Goal: Task Accomplishment & Management: Manage account settings

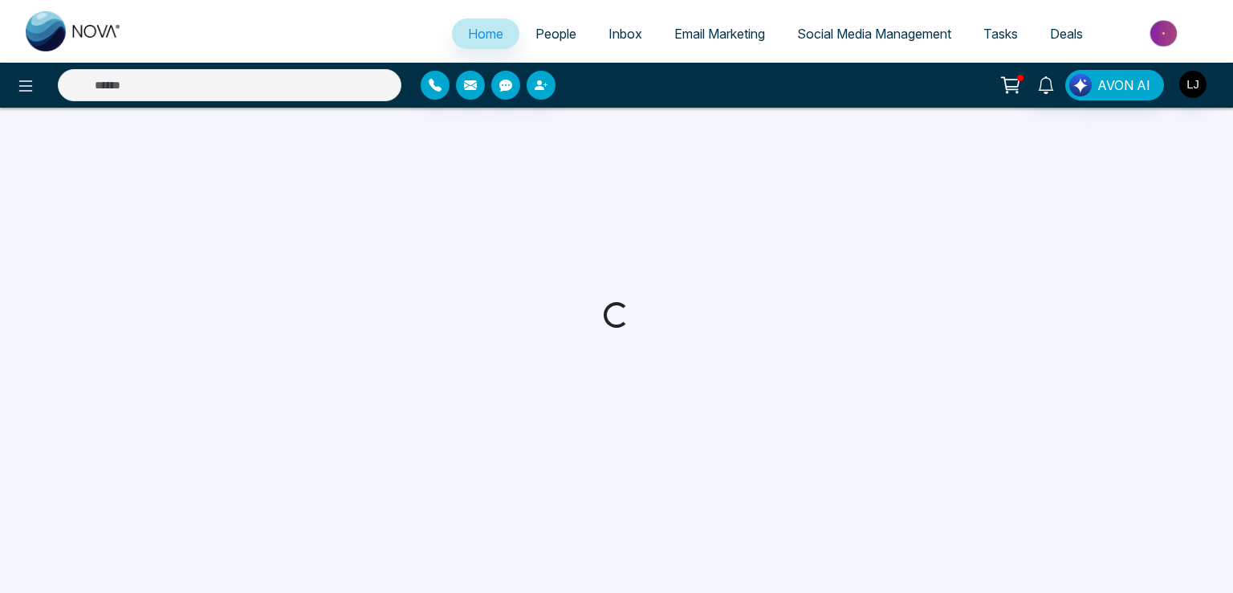
select select "*"
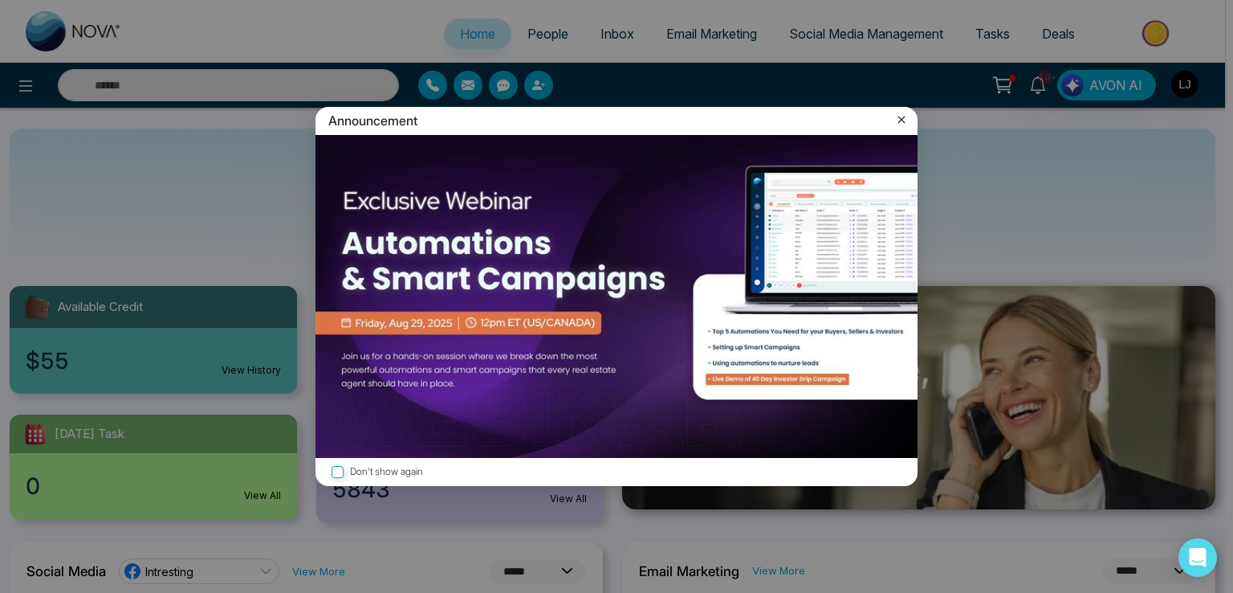
click at [905, 113] on icon at bounding box center [902, 120] width 16 height 16
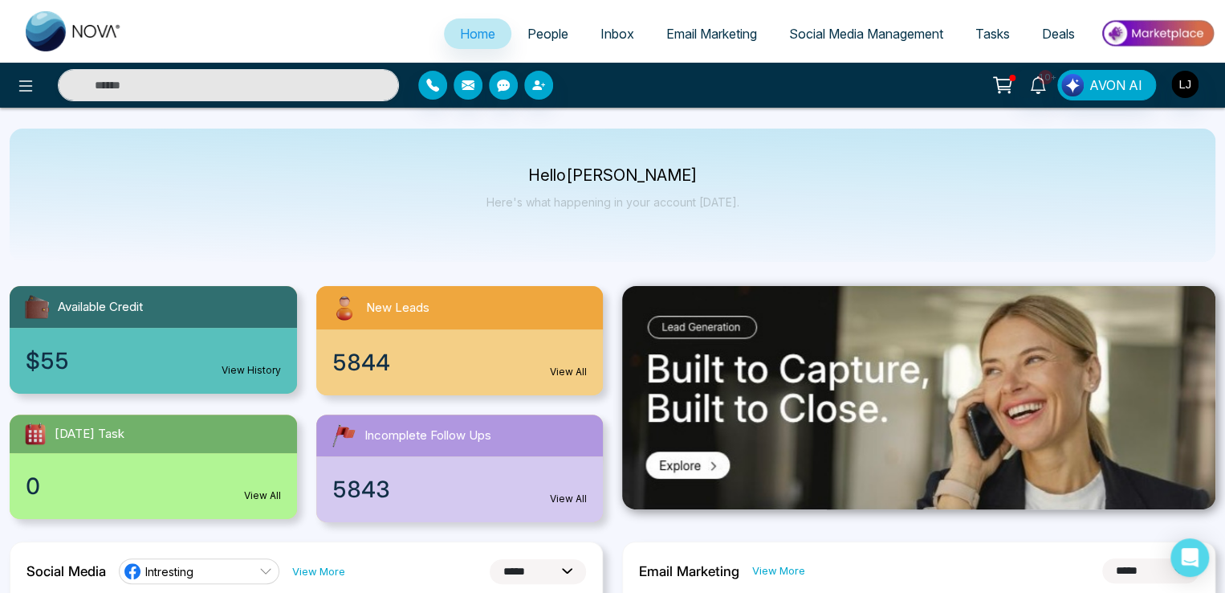
click at [528, 38] on span "People" at bounding box center [548, 34] width 41 height 16
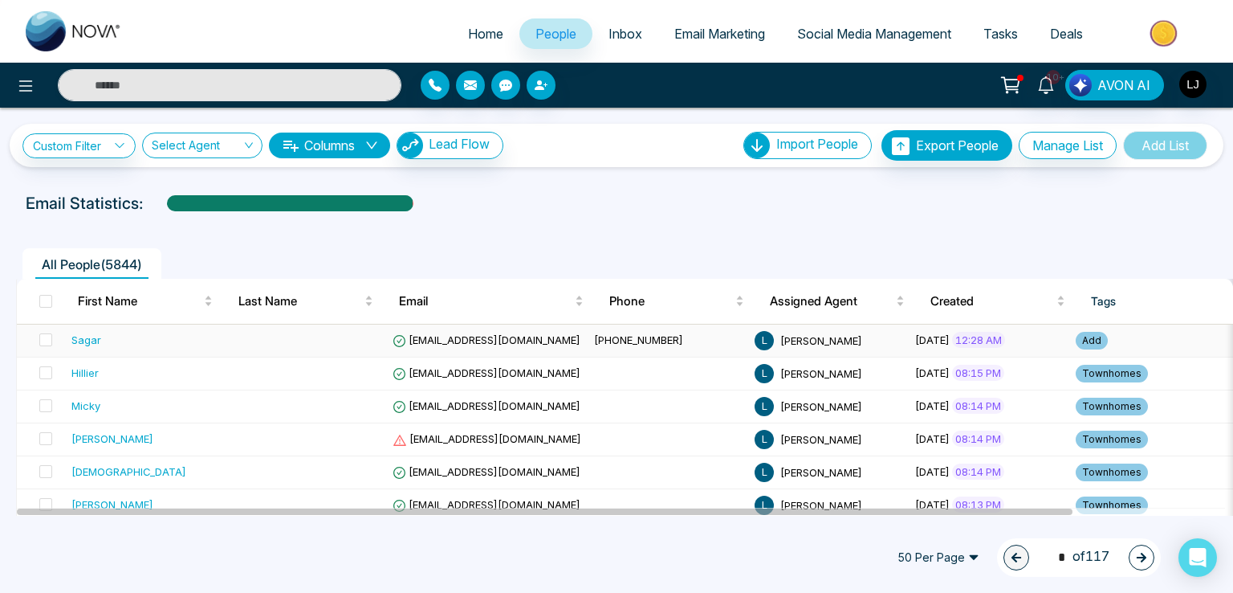
click at [431, 338] on span "[EMAIL_ADDRESS][DOMAIN_NAME]" at bounding box center [487, 339] width 188 height 13
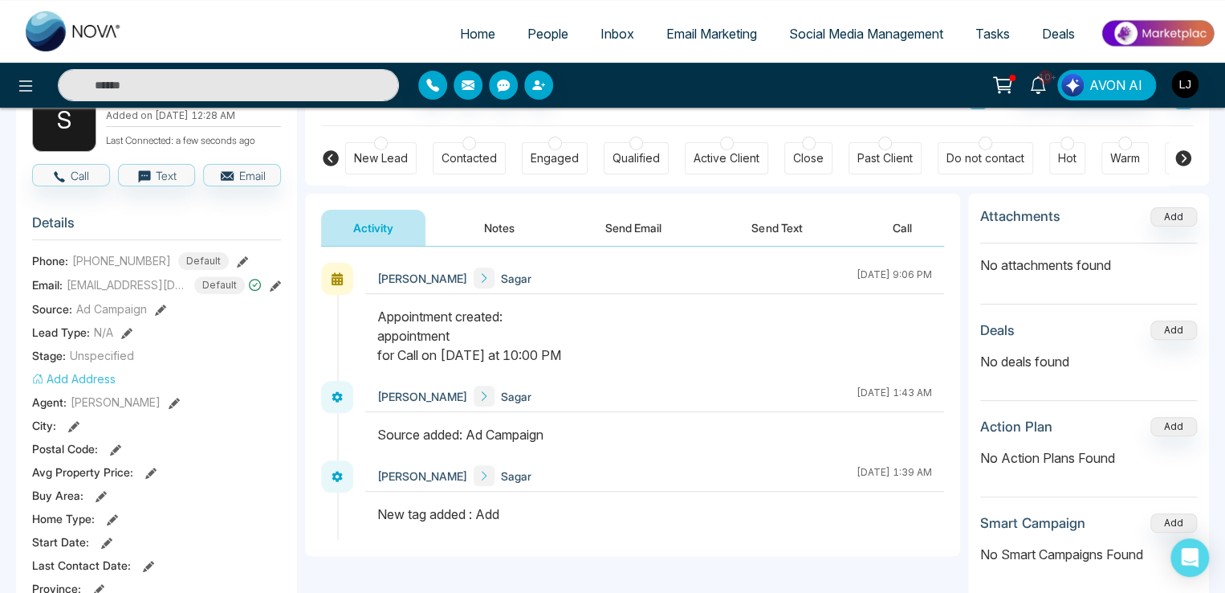
scroll to position [241, 0]
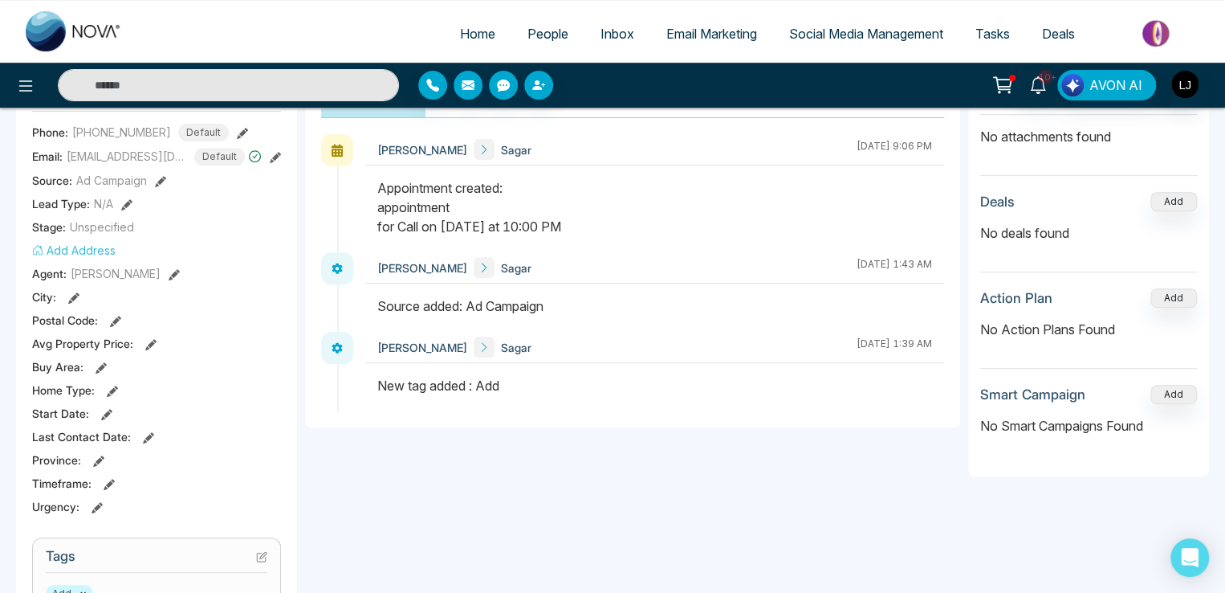
click at [145, 348] on icon at bounding box center [150, 344] width 11 height 11
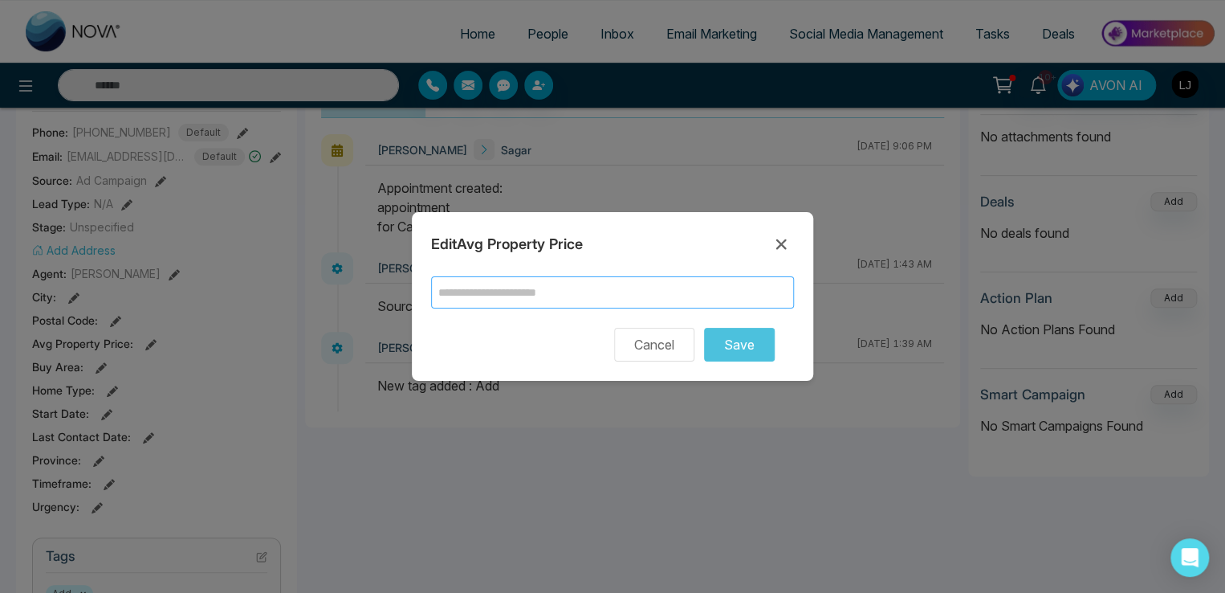
click at [482, 286] on input "text" at bounding box center [612, 292] width 363 height 32
type input "******"
click at [740, 352] on button "Save" at bounding box center [739, 345] width 71 height 34
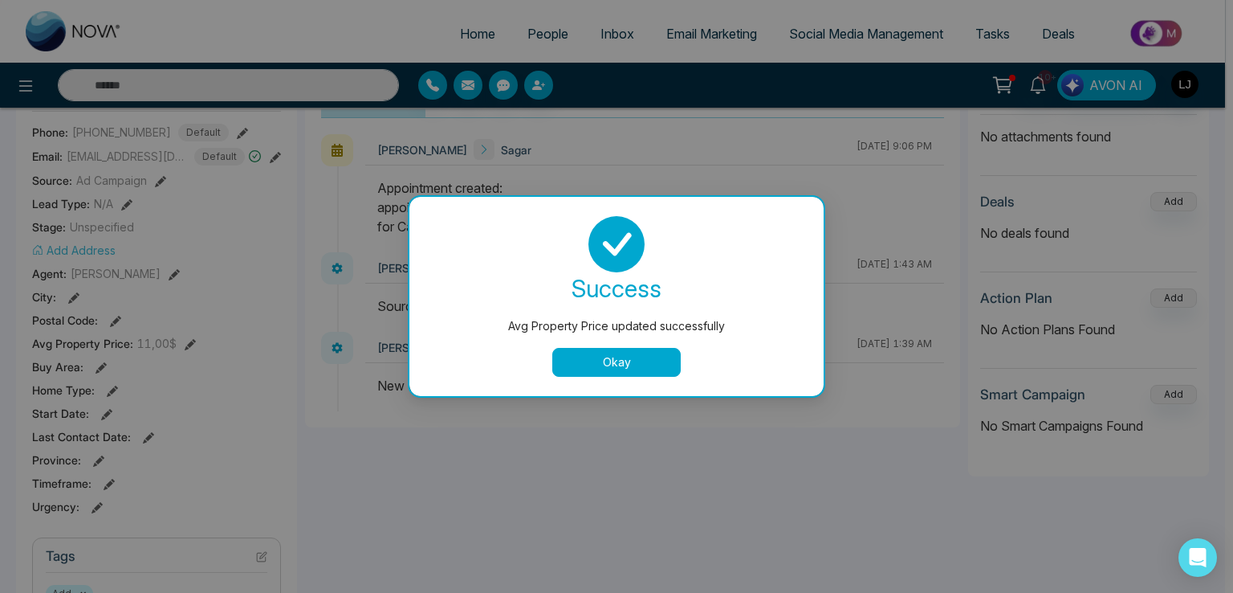
click at [595, 349] on button "Okay" at bounding box center [616, 362] width 128 height 29
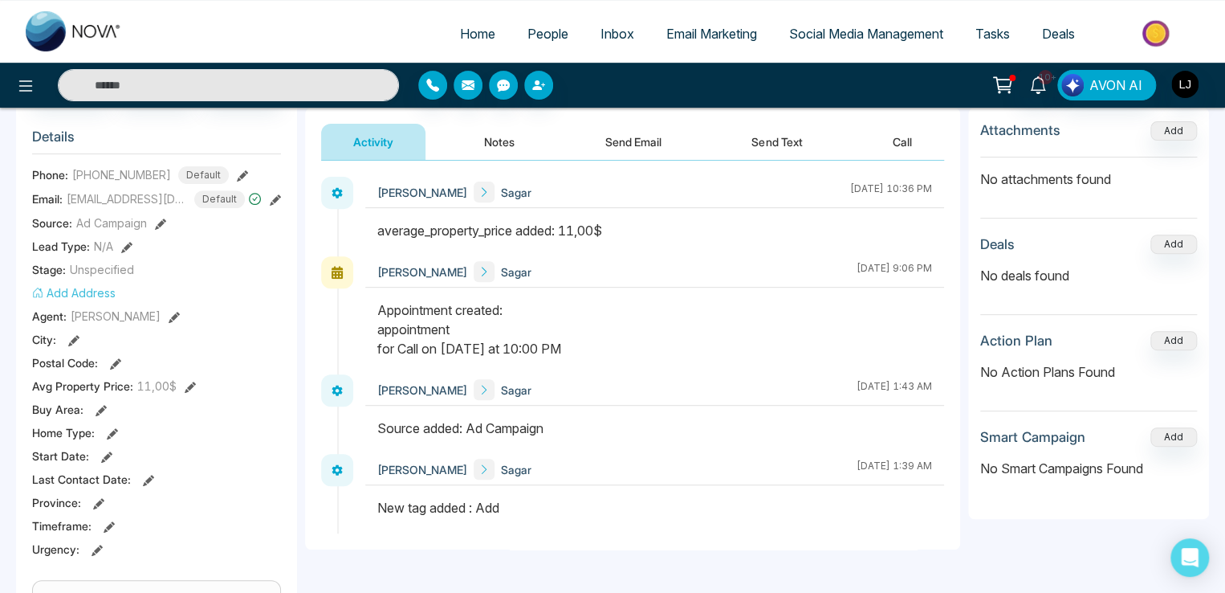
scroll to position [161, 0]
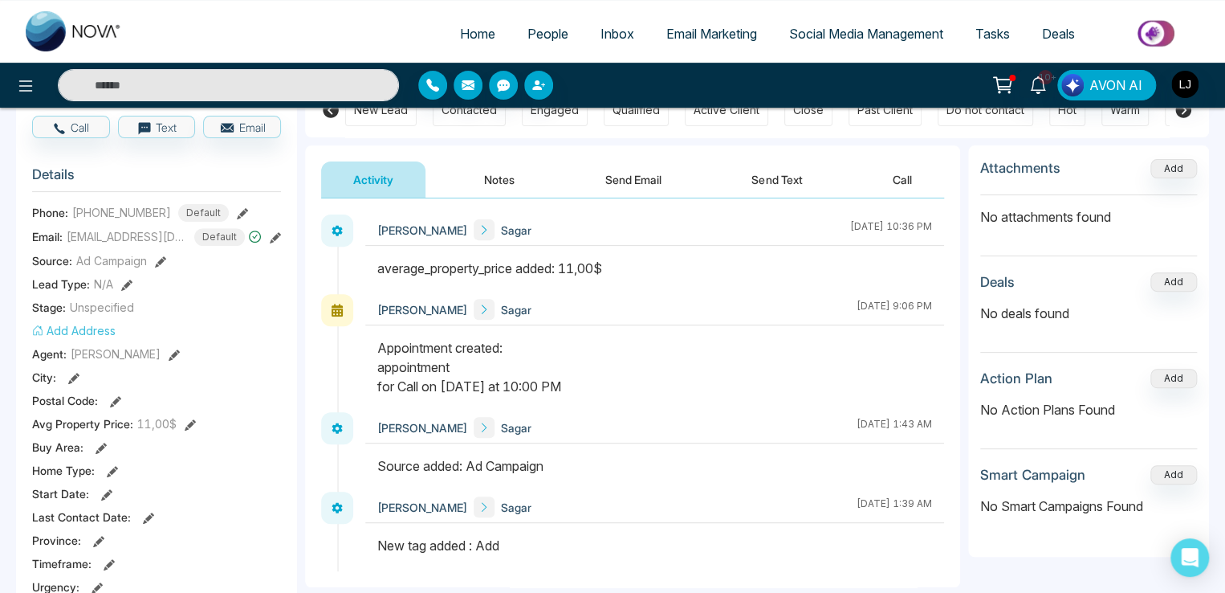
click at [185, 430] on icon at bounding box center [190, 424] width 11 height 11
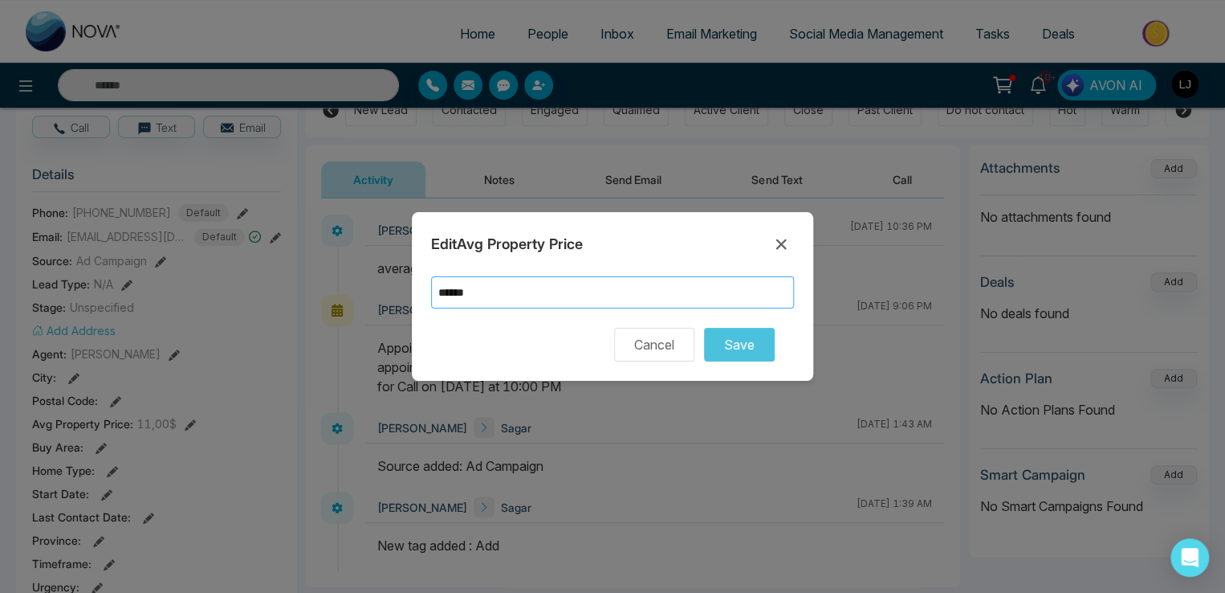
click at [514, 290] on input "******" at bounding box center [612, 292] width 363 height 32
type input "******"
click at [774, 247] on icon at bounding box center [781, 243] width 19 height 19
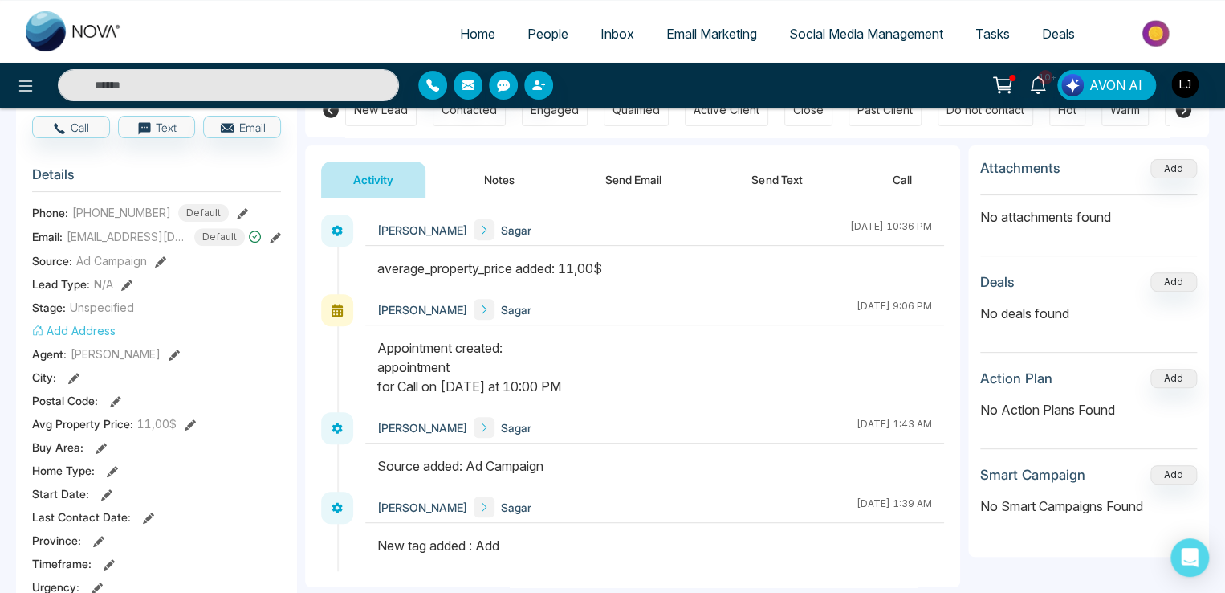
click at [96, 454] on icon at bounding box center [101, 447] width 11 height 11
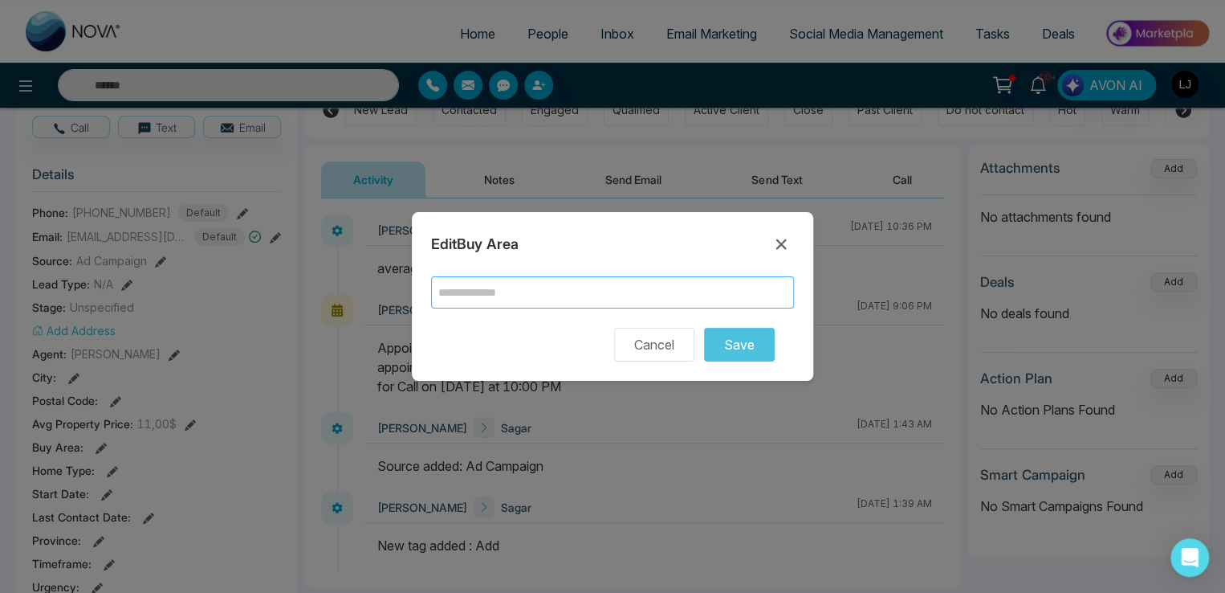
click at [464, 304] on input "text" at bounding box center [612, 292] width 363 height 32
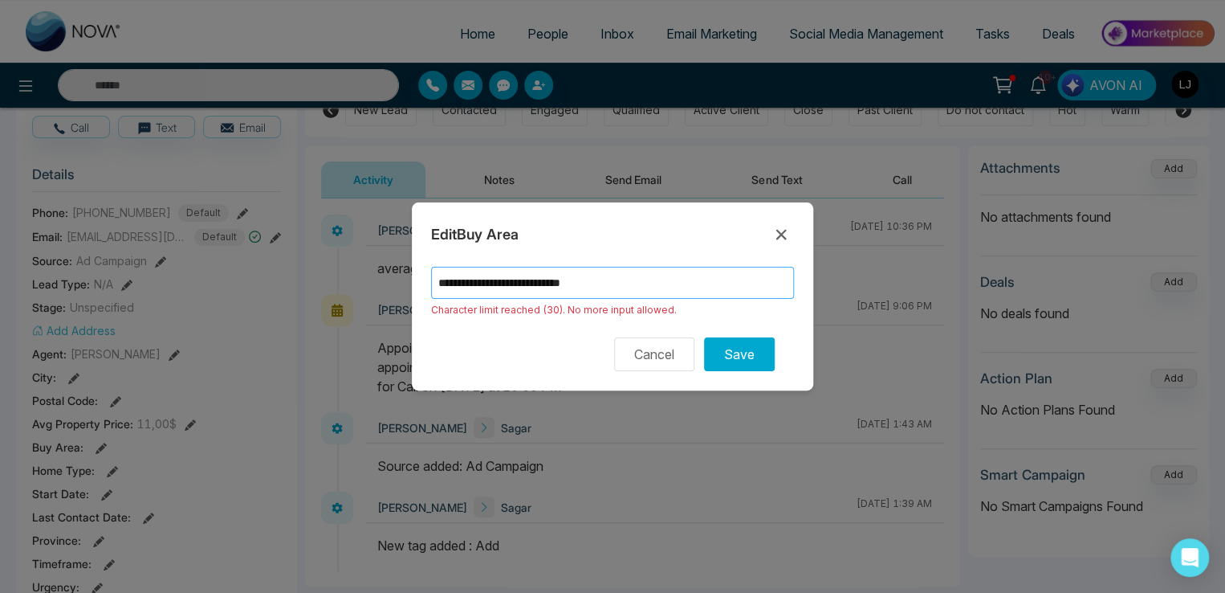
drag, startPoint x: 624, startPoint y: 286, endPoint x: 572, endPoint y: 283, distance: 52.3
click at [572, 283] on input "**********" at bounding box center [612, 283] width 363 height 32
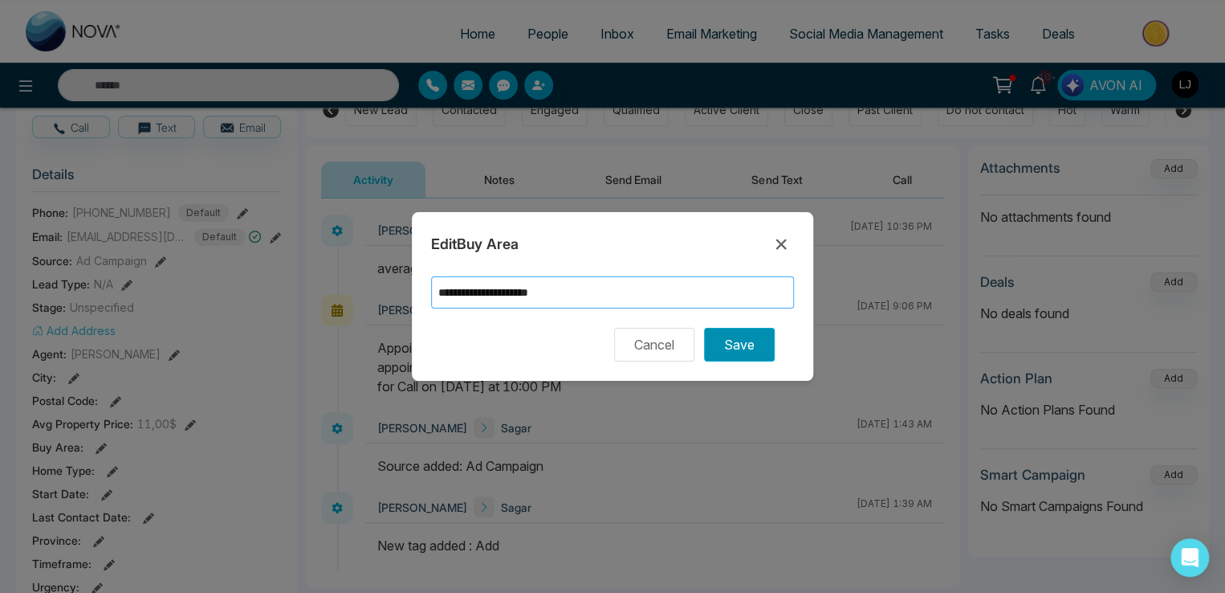
type input "**********"
click at [729, 346] on button "Save" at bounding box center [739, 345] width 71 height 34
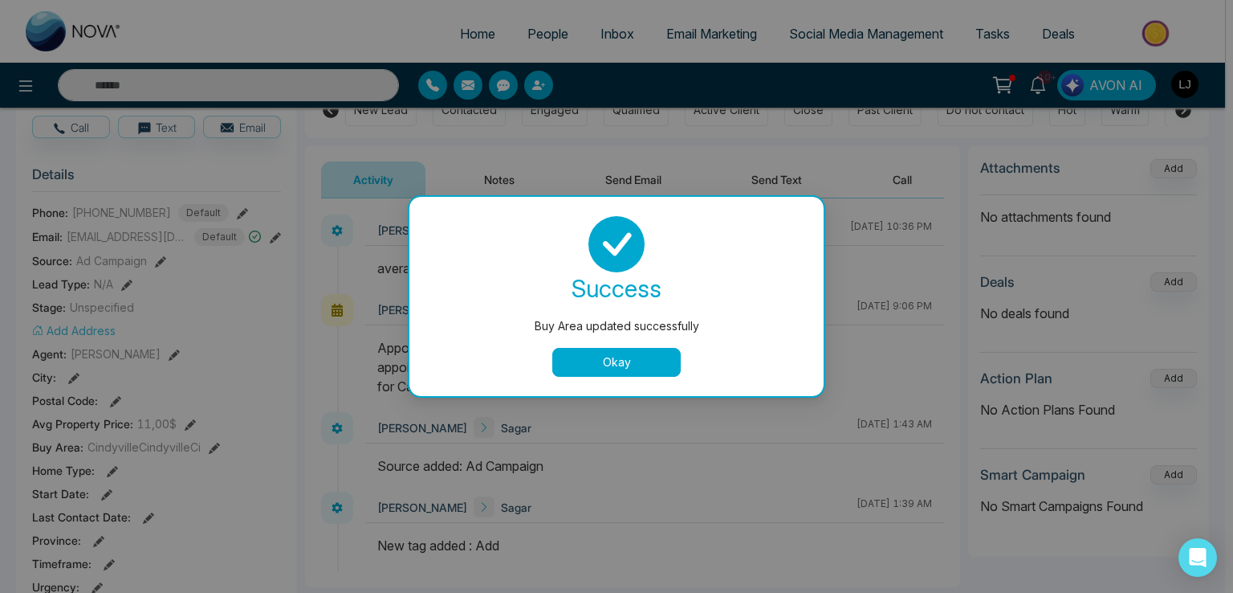
click at [609, 365] on button "Okay" at bounding box center [616, 362] width 128 height 29
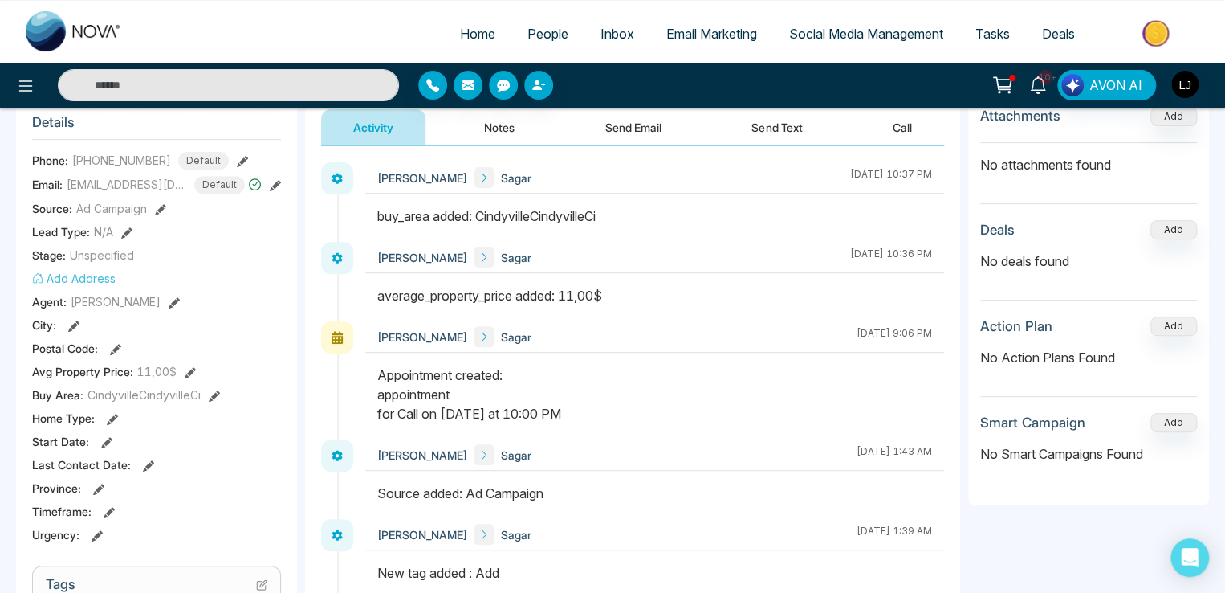
scroll to position [241, 0]
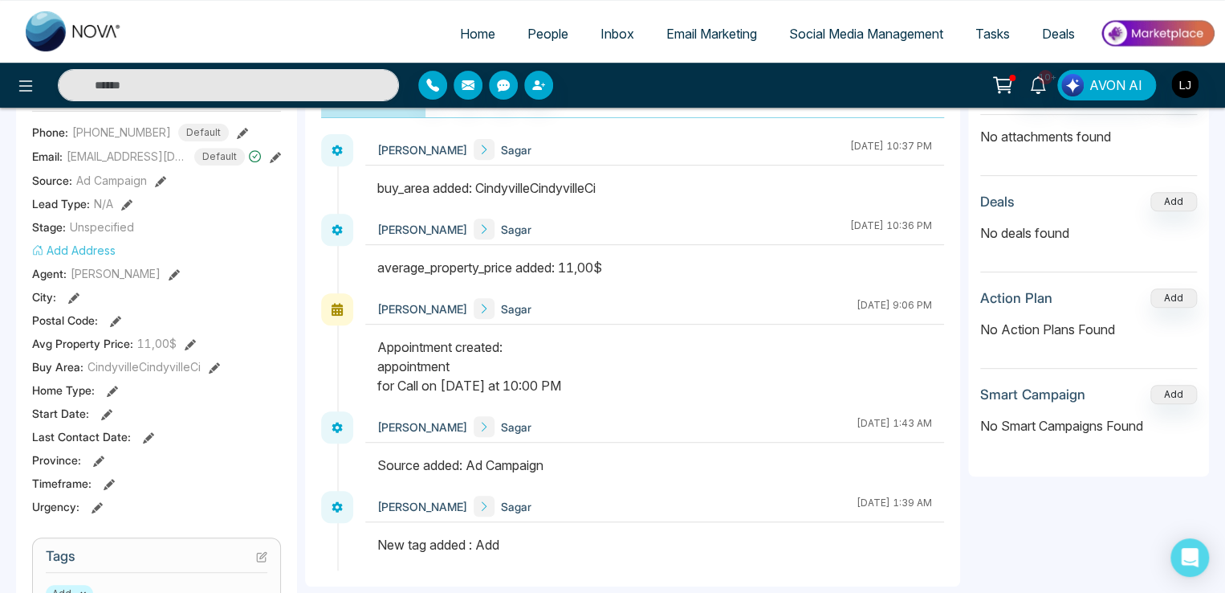
click at [109, 395] on icon at bounding box center [112, 390] width 11 height 11
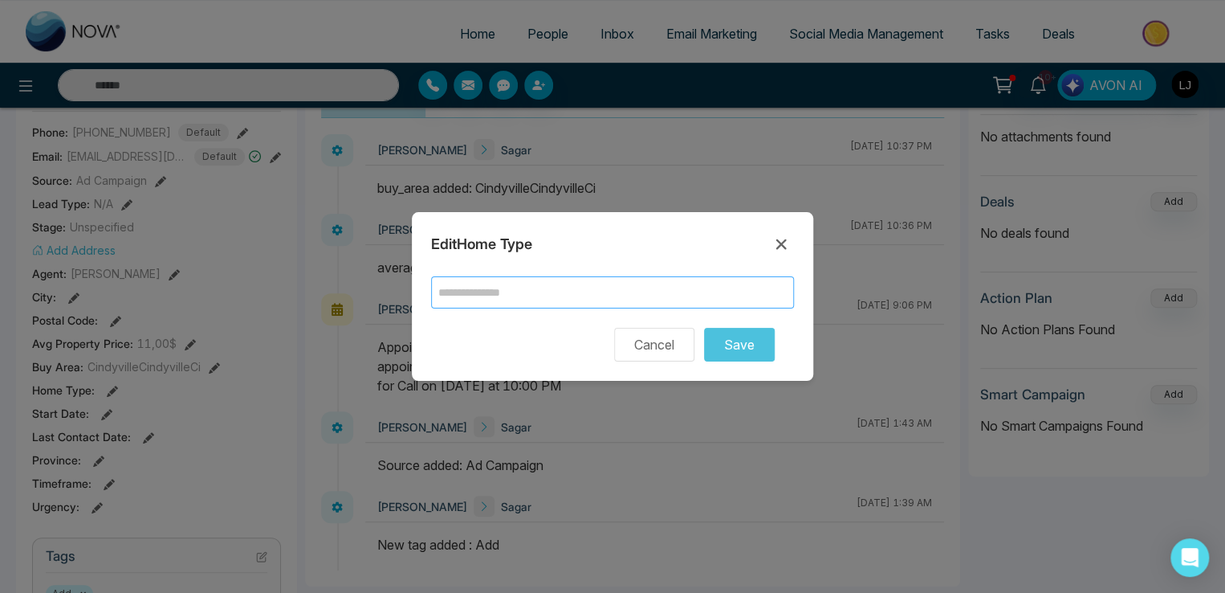
click at [495, 296] on input "text" at bounding box center [612, 292] width 363 height 32
type input "********"
click at [731, 346] on button "Save" at bounding box center [739, 345] width 71 height 34
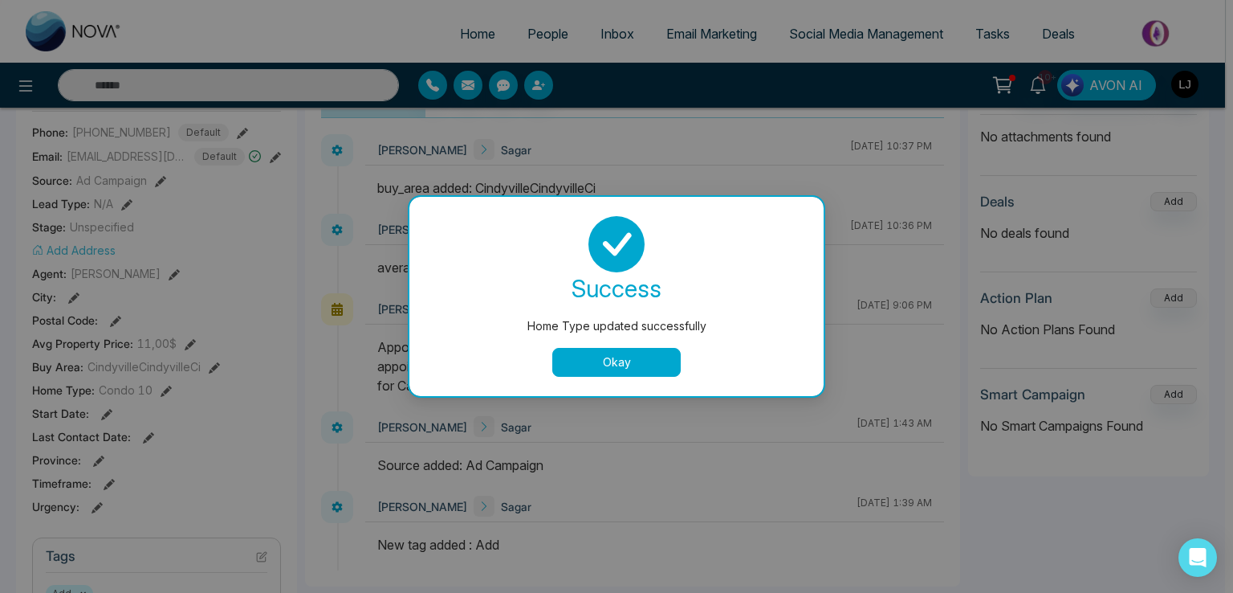
click at [548, 355] on div "Okay" at bounding box center [617, 362] width 376 height 29
click at [573, 357] on button "Okay" at bounding box center [616, 362] width 128 height 29
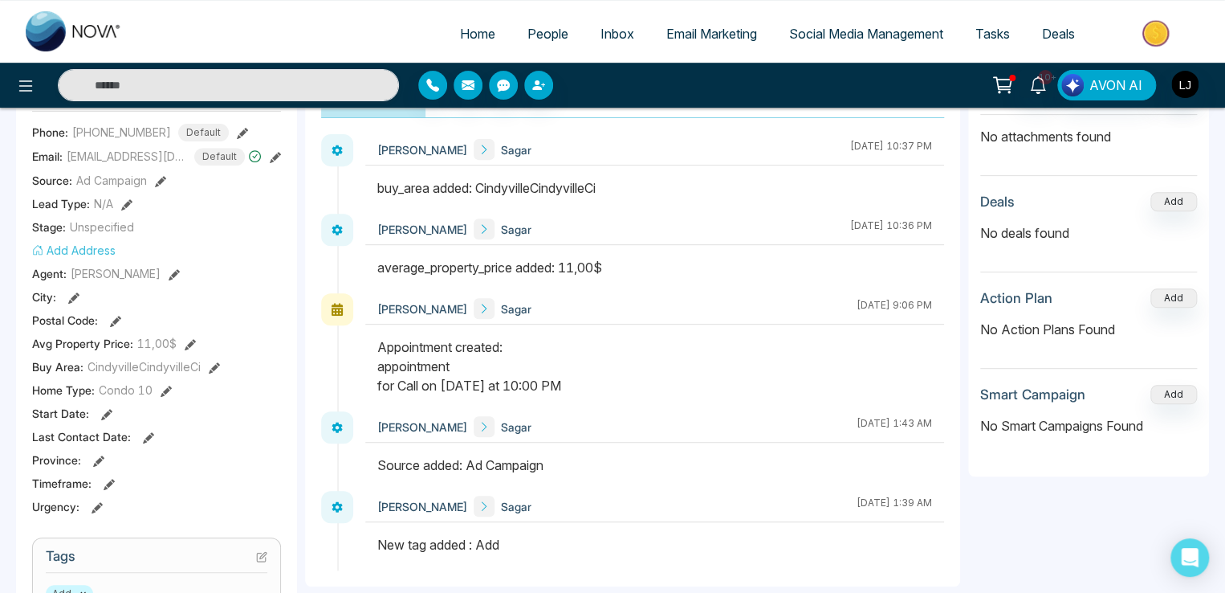
click at [161, 397] on icon at bounding box center [166, 390] width 11 height 11
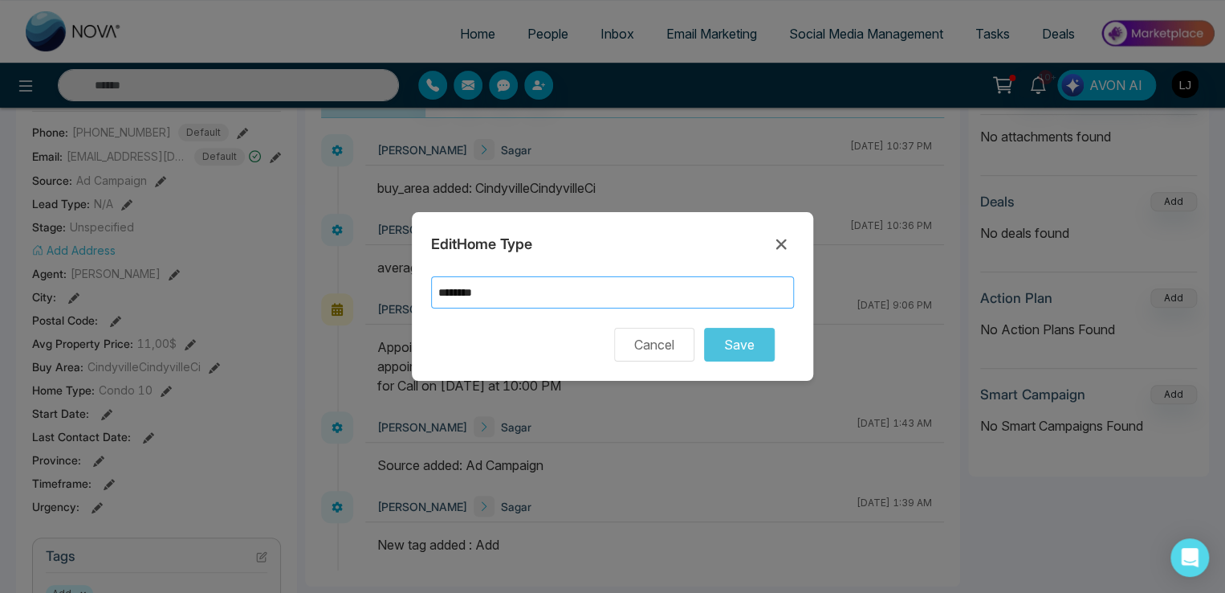
drag, startPoint x: 535, startPoint y: 293, endPoint x: 173, endPoint y: 293, distance: 362.1
click at [173, 293] on div "Edit Home Type ******** Cancel Save" at bounding box center [612, 296] width 1225 height 593
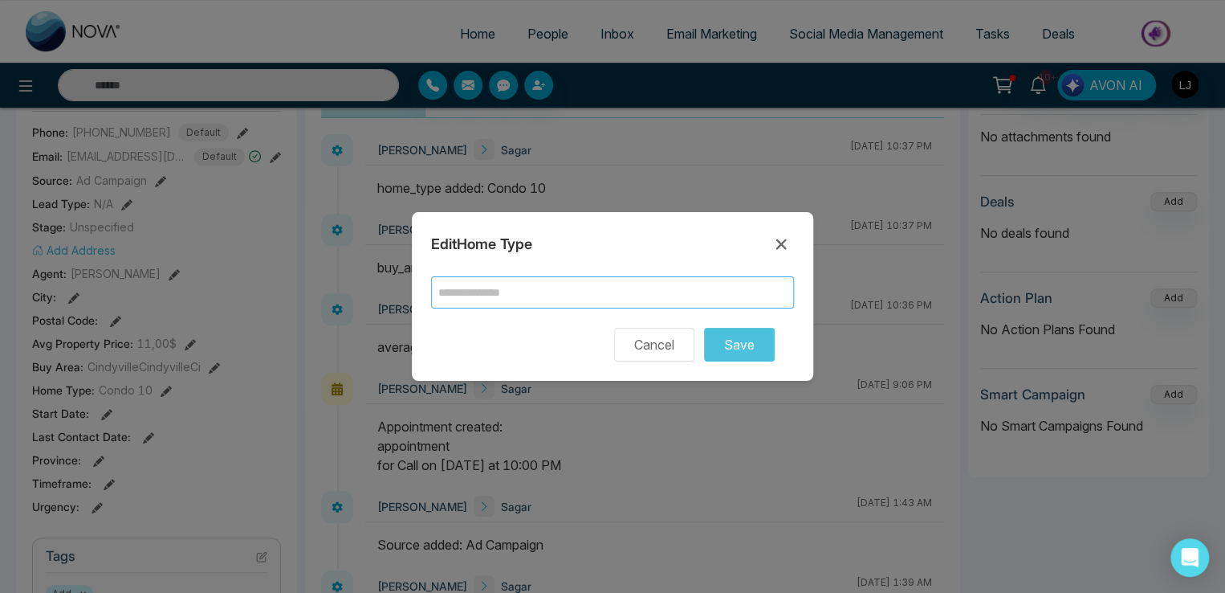
click at [473, 300] on input "text" at bounding box center [612, 292] width 363 height 32
type input "*"
click at [732, 341] on button "Save" at bounding box center [739, 345] width 71 height 34
click at [732, 339] on button "Save" at bounding box center [739, 345] width 71 height 34
click at [484, 293] on input "text" at bounding box center [612, 292] width 363 height 32
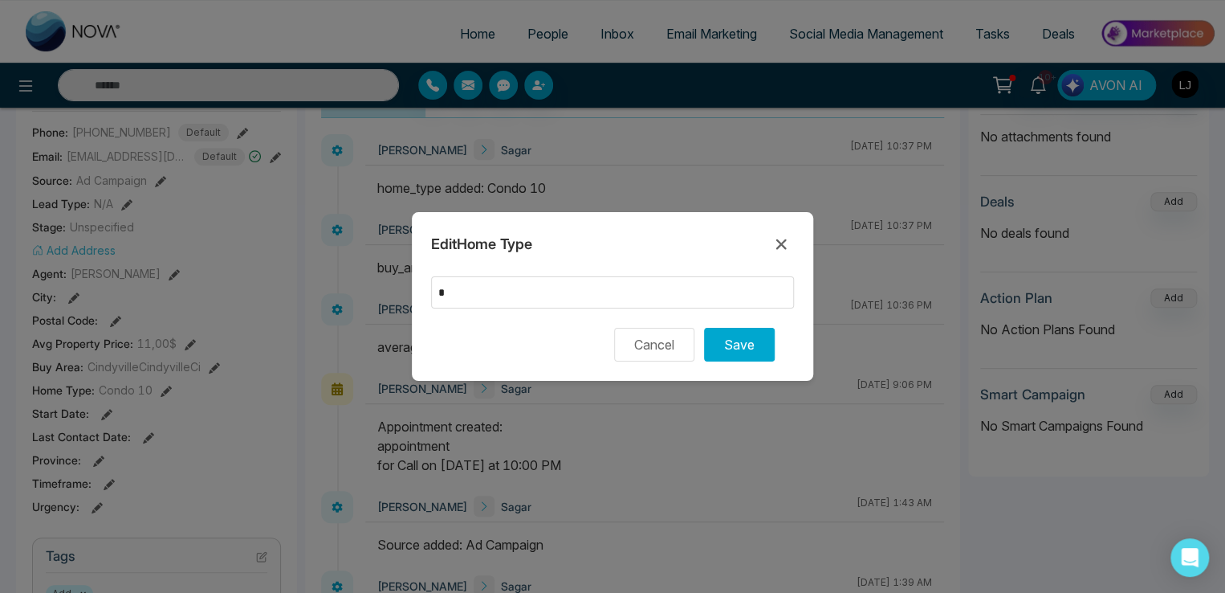
click at [696, 344] on div "Cancel Save" at bounding box center [612, 345] width 363 height 34
click at [729, 344] on button "Save" at bounding box center [739, 345] width 71 height 34
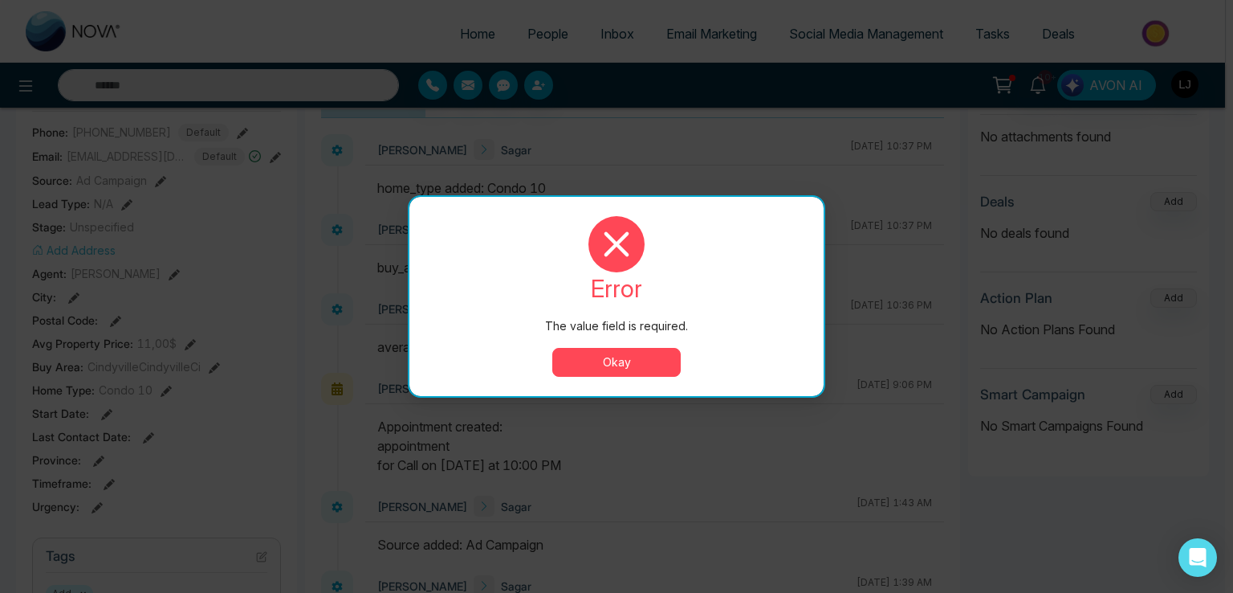
click at [598, 357] on button "Okay" at bounding box center [616, 362] width 128 height 29
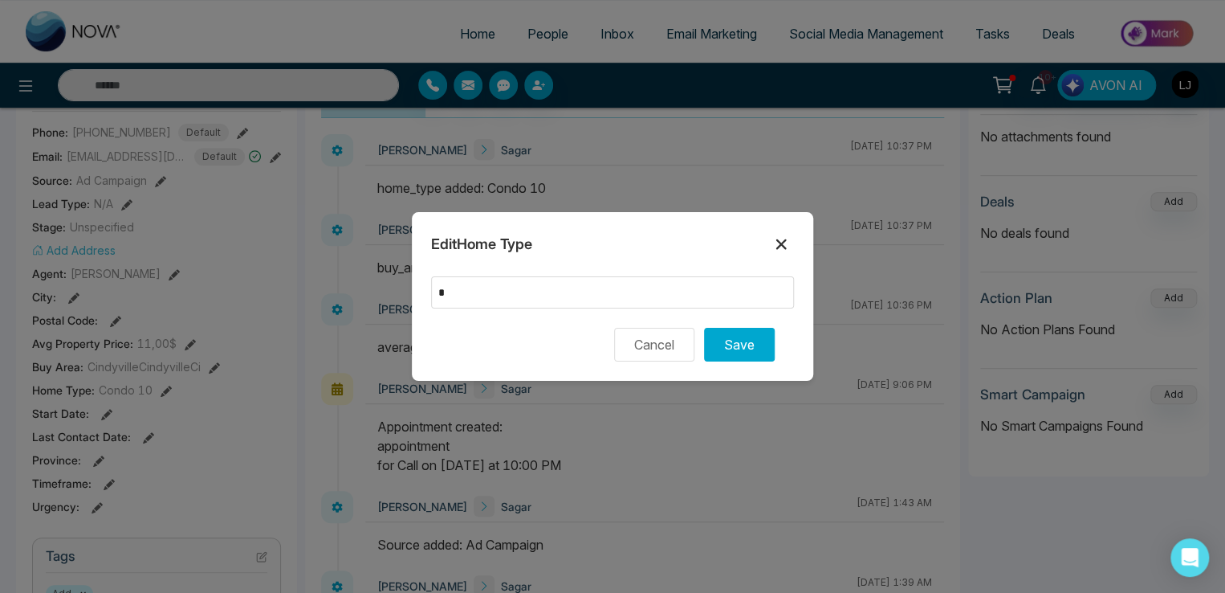
click at [781, 235] on icon at bounding box center [781, 243] width 19 height 19
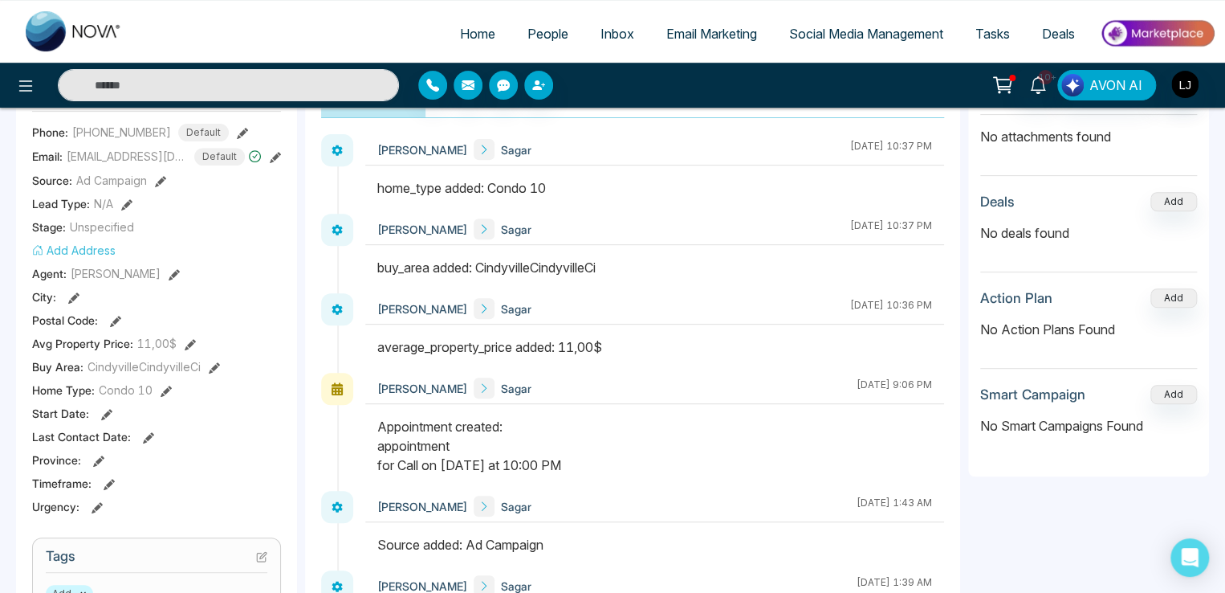
scroll to position [0, 0]
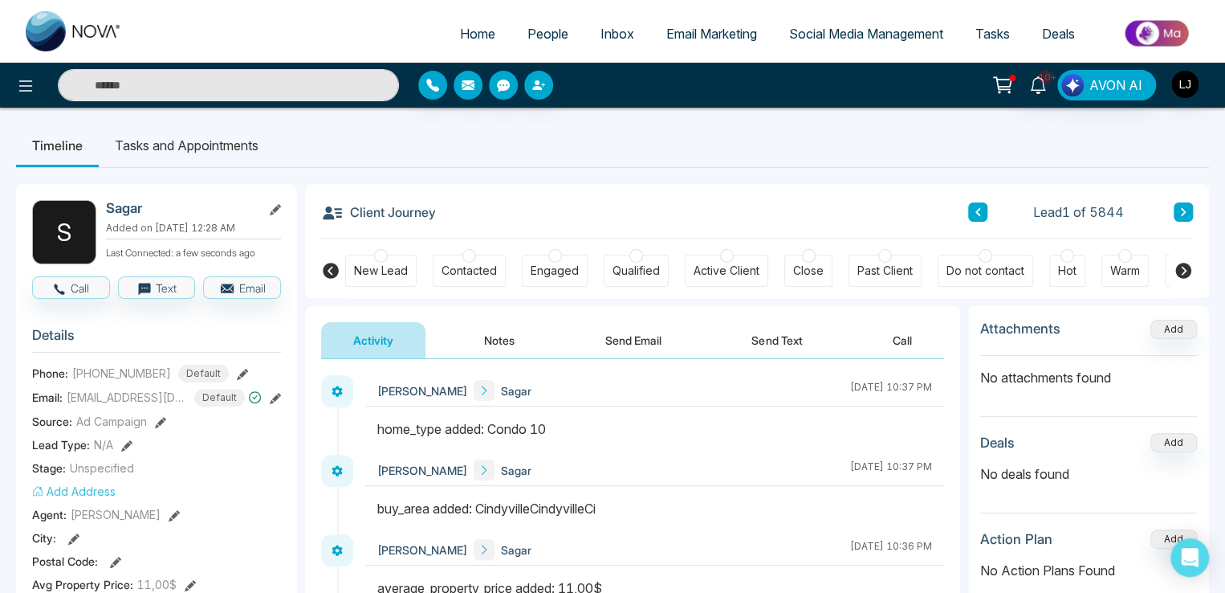
click at [1169, 206] on div "Lead 1 of 5844" at bounding box center [1080, 211] width 225 height 19
click at [1179, 206] on button at bounding box center [1183, 211] width 19 height 19
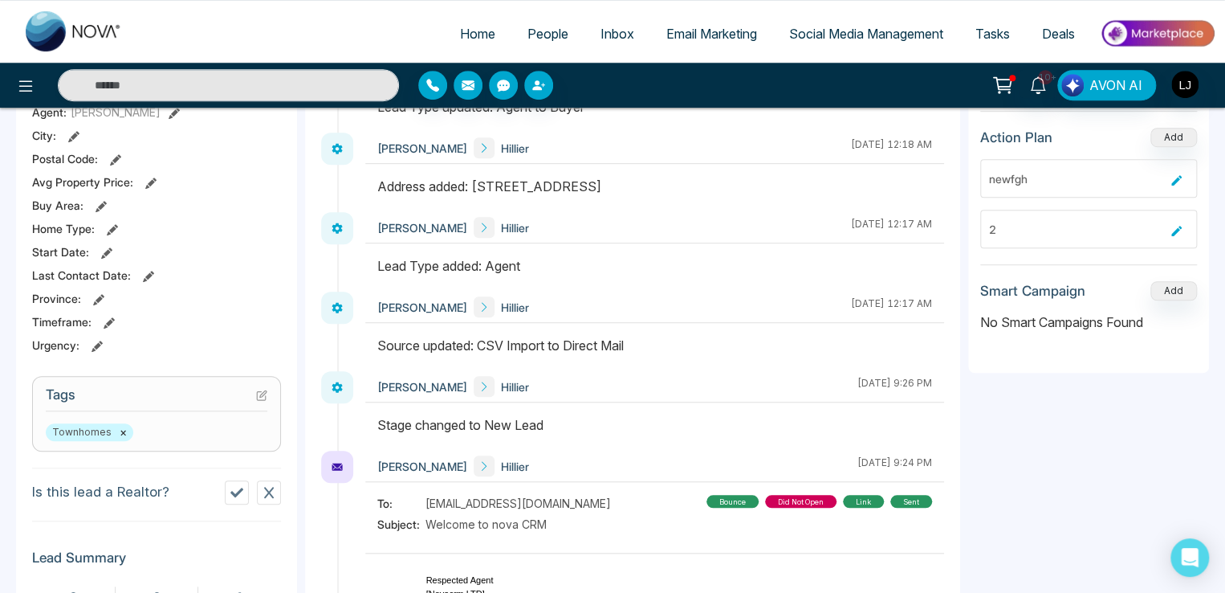
scroll to position [321, 0]
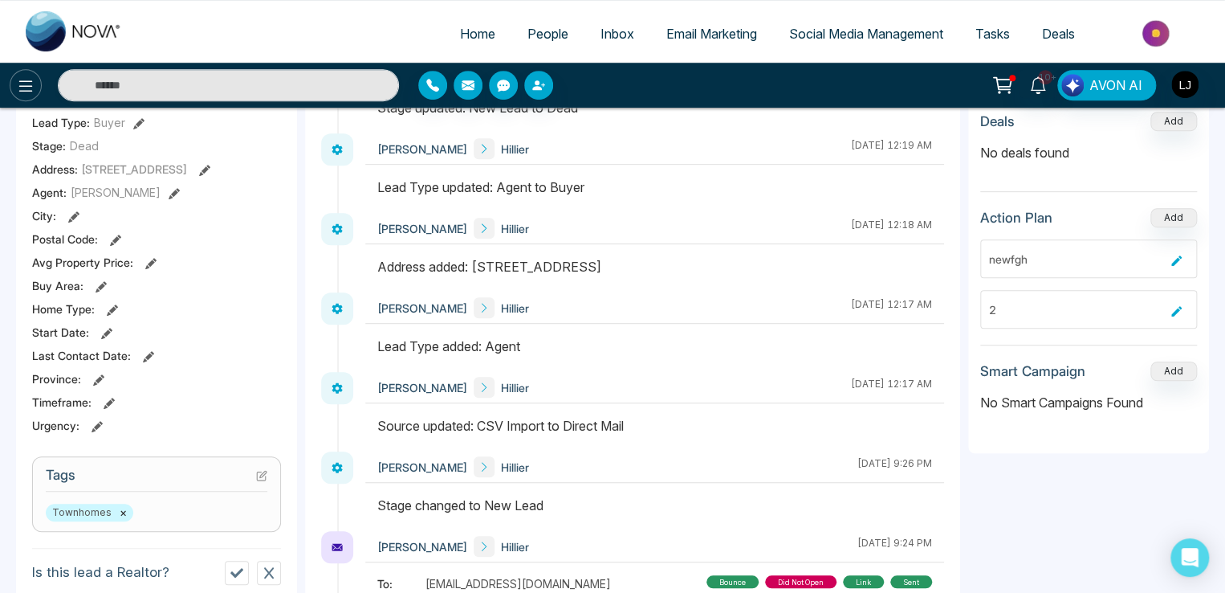
click at [21, 95] on icon at bounding box center [25, 85] width 19 height 19
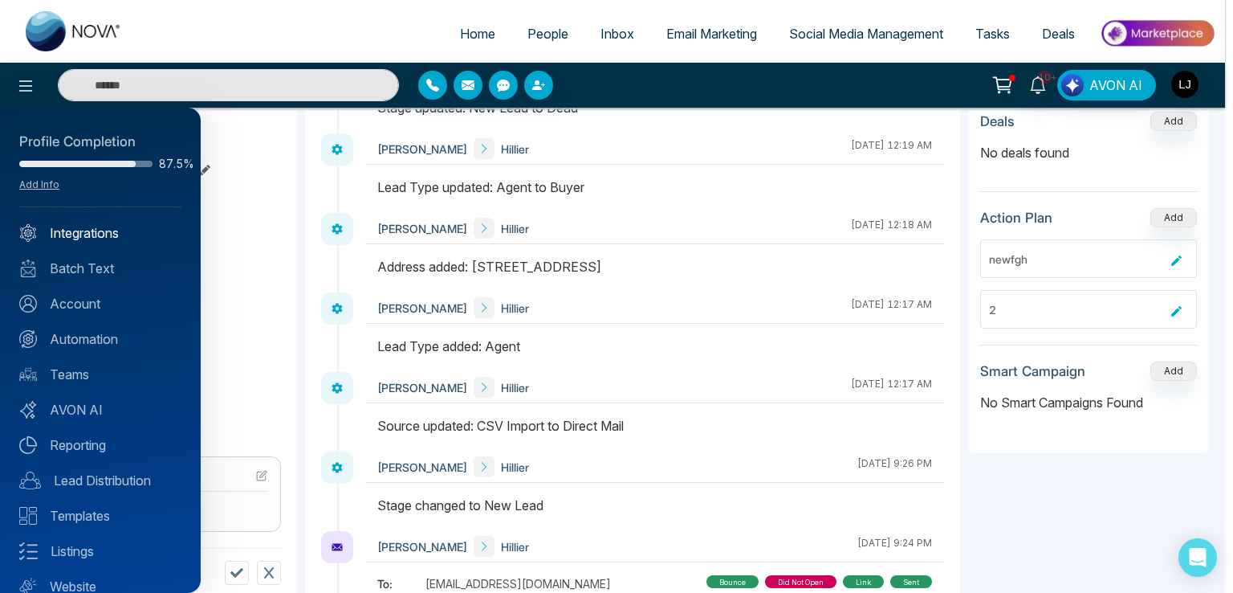
click at [71, 226] on link "Integrations" at bounding box center [100, 232] width 162 height 19
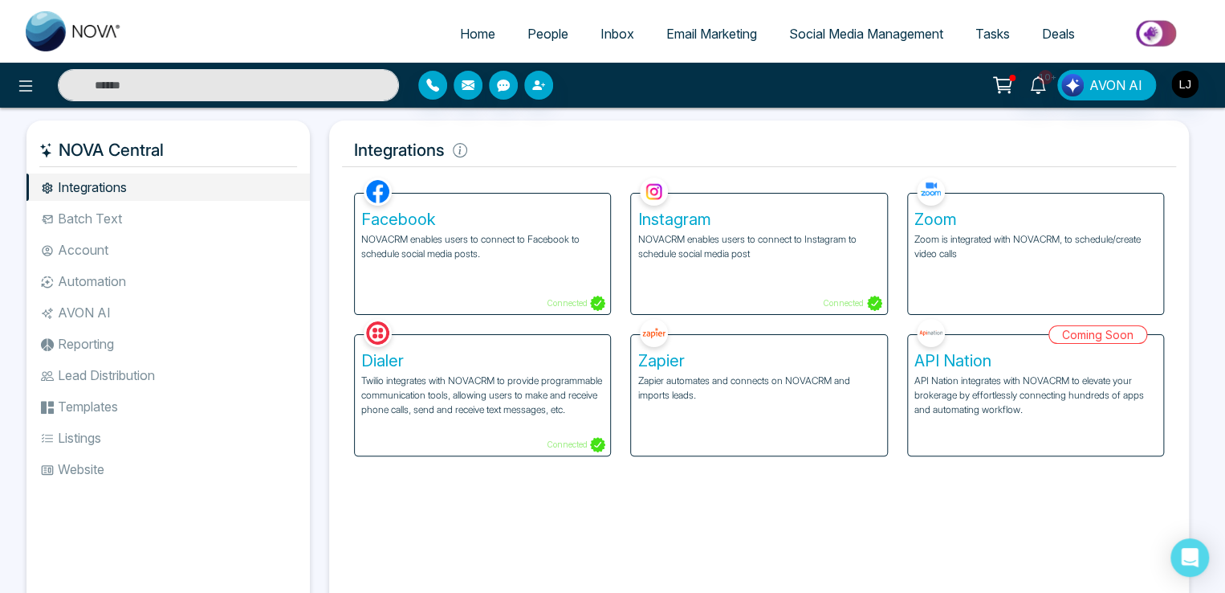
click at [542, 10] on div "Home People Inbox Email Marketing Social Media Management Tasks Deals" at bounding box center [612, 31] width 1225 height 63
click at [534, 25] on link "People" at bounding box center [547, 33] width 73 height 31
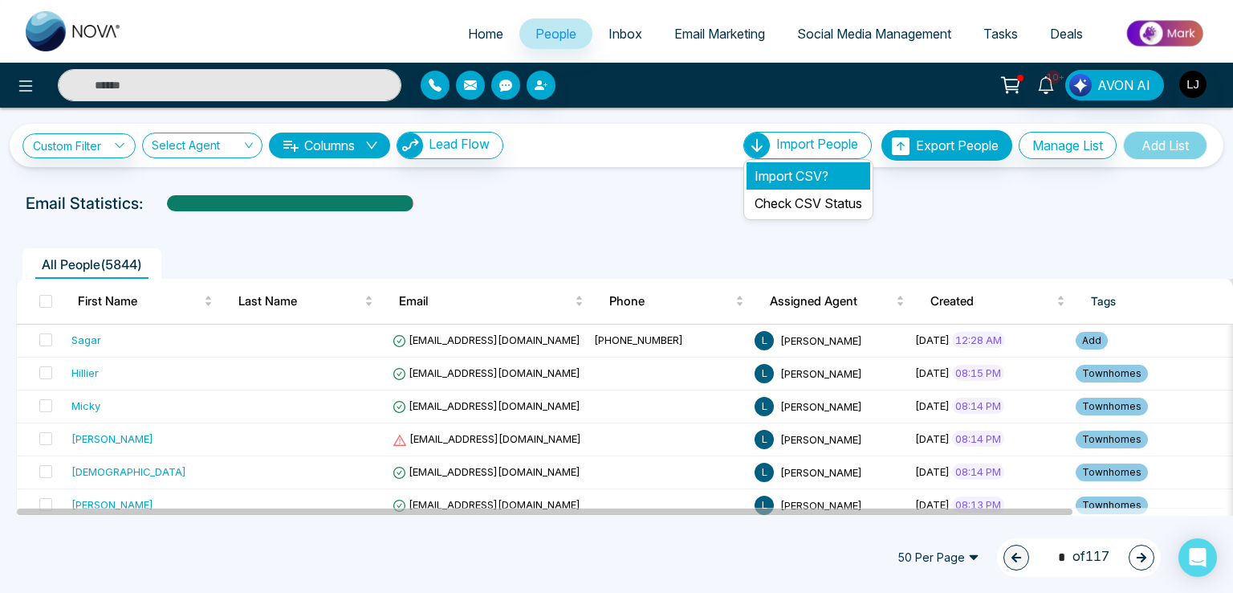
click at [760, 181] on li "Import CSV?" at bounding box center [809, 175] width 124 height 27
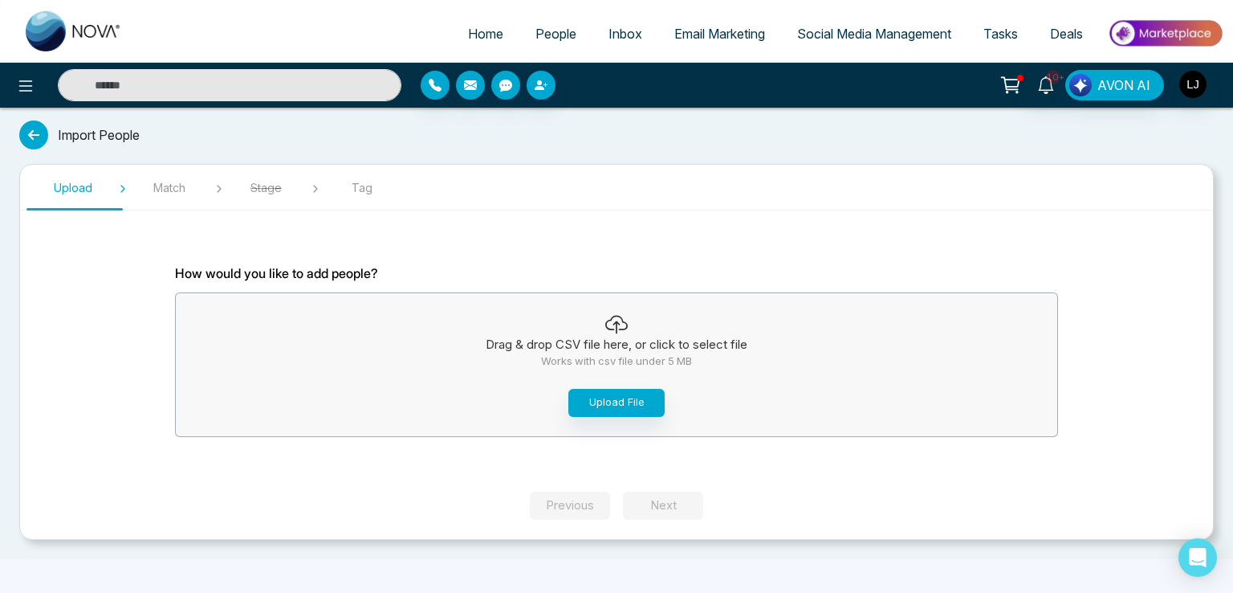
click at [540, 39] on span "People" at bounding box center [556, 34] width 41 height 16
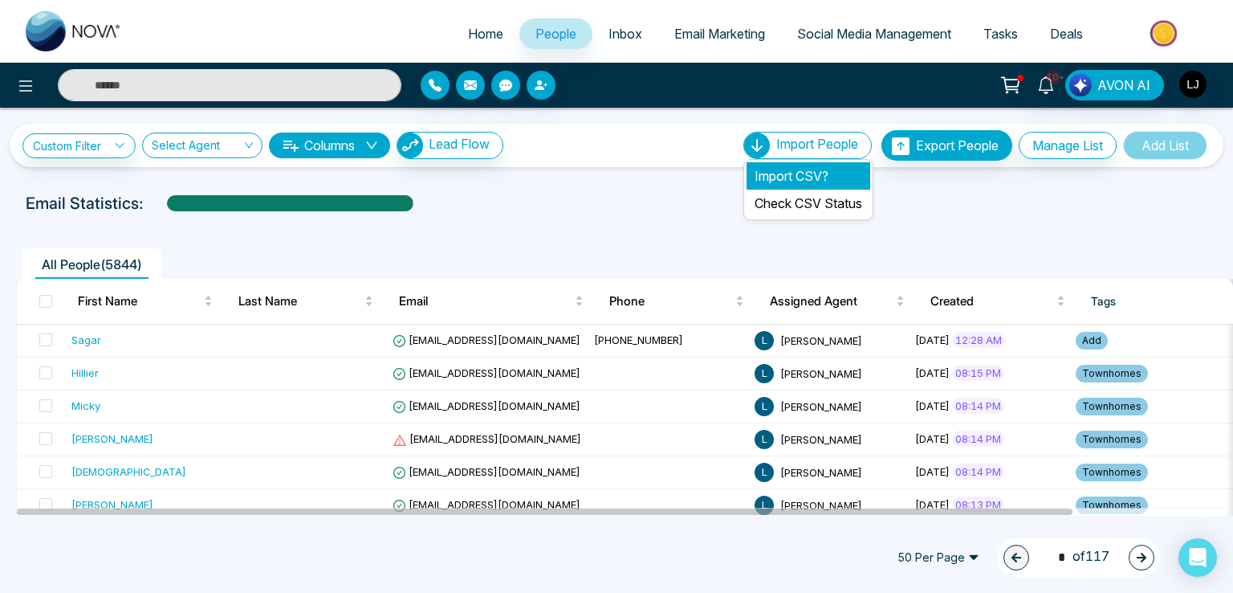
click at [761, 181] on li "Import CSV?" at bounding box center [809, 175] width 124 height 27
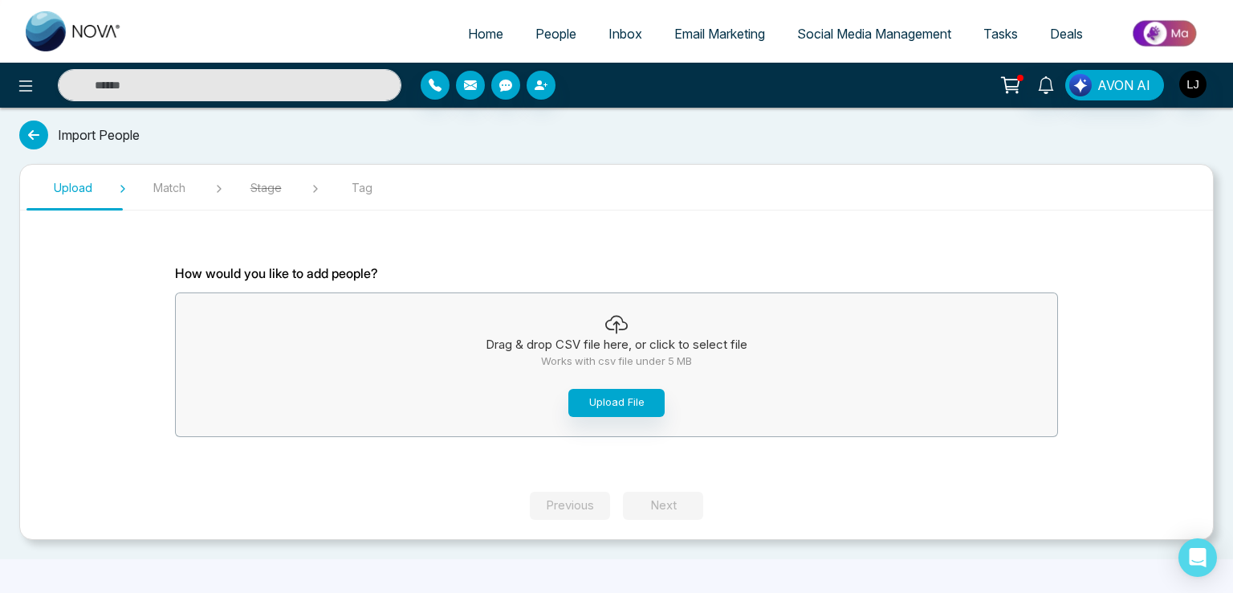
click at [613, 384] on div "Drag & drop CSV file here, or click to select file Works with csv file under 5 …" at bounding box center [617, 365] width 882 height 136
click at [536, 34] on span "People" at bounding box center [556, 34] width 41 height 16
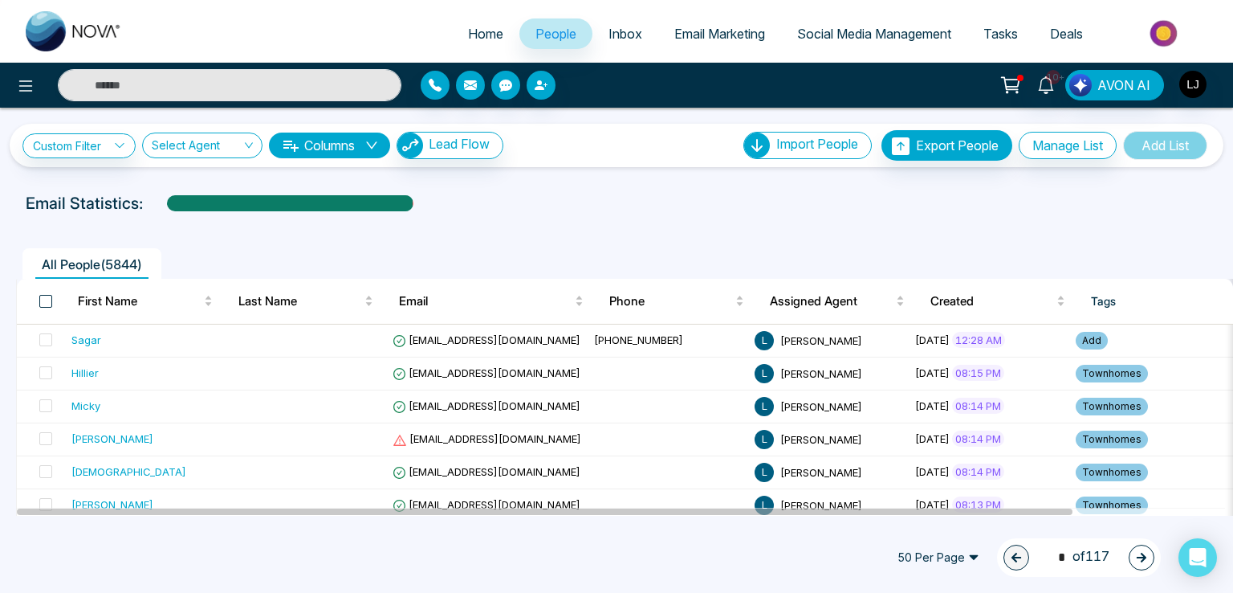
click at [43, 299] on span at bounding box center [45, 301] width 13 height 13
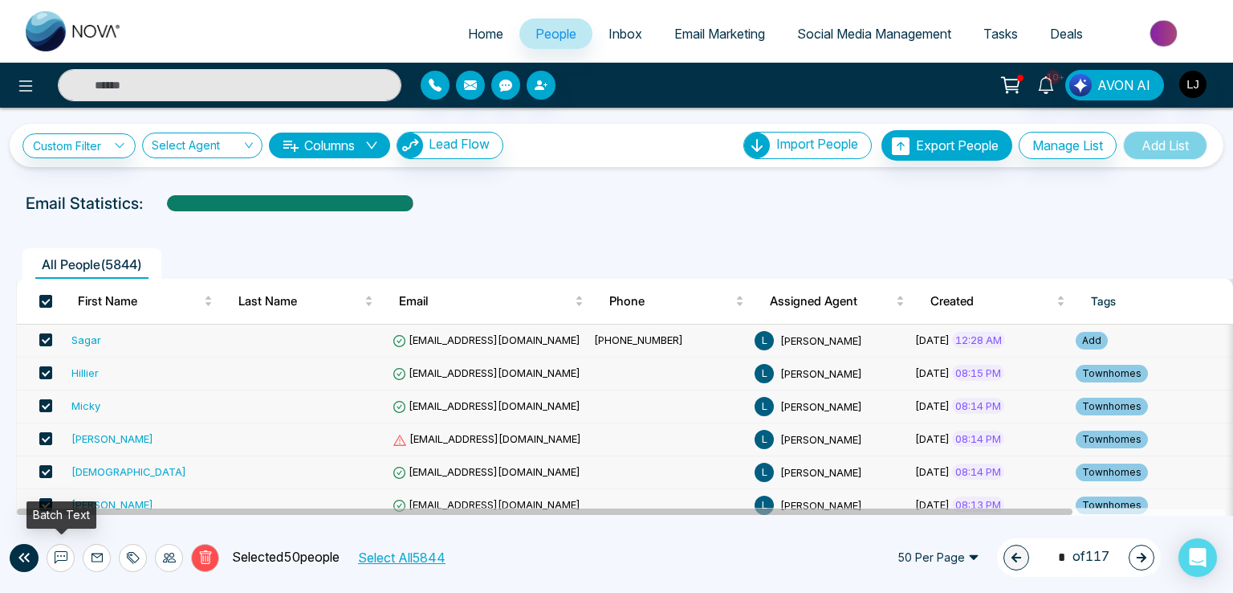
click at [63, 552] on icon at bounding box center [61, 557] width 13 height 13
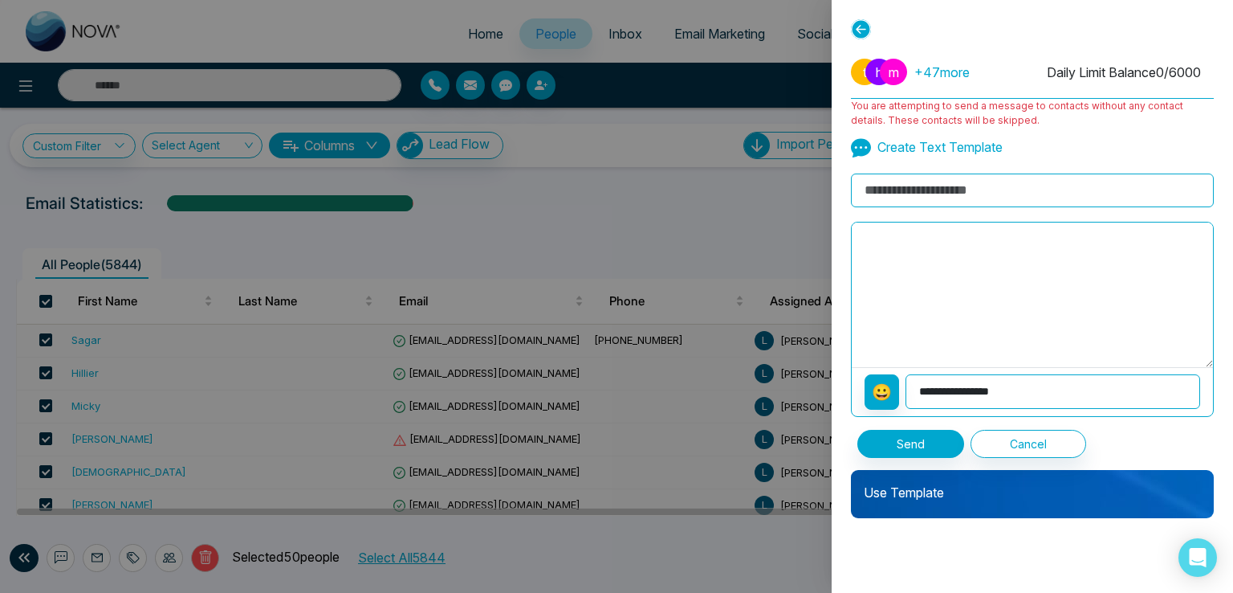
click at [861, 29] on icon at bounding box center [861, 29] width 20 height 20
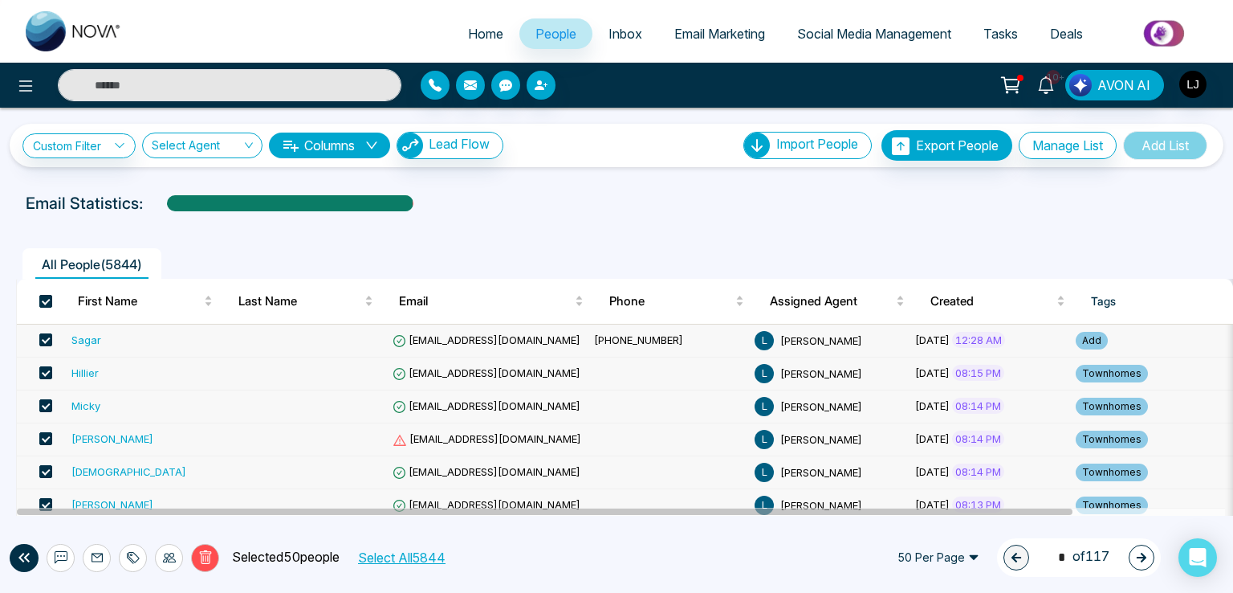
click at [437, 564] on button "Select All 5844" at bounding box center [401, 557] width 99 height 21
click at [63, 553] on icon at bounding box center [61, 557] width 13 height 13
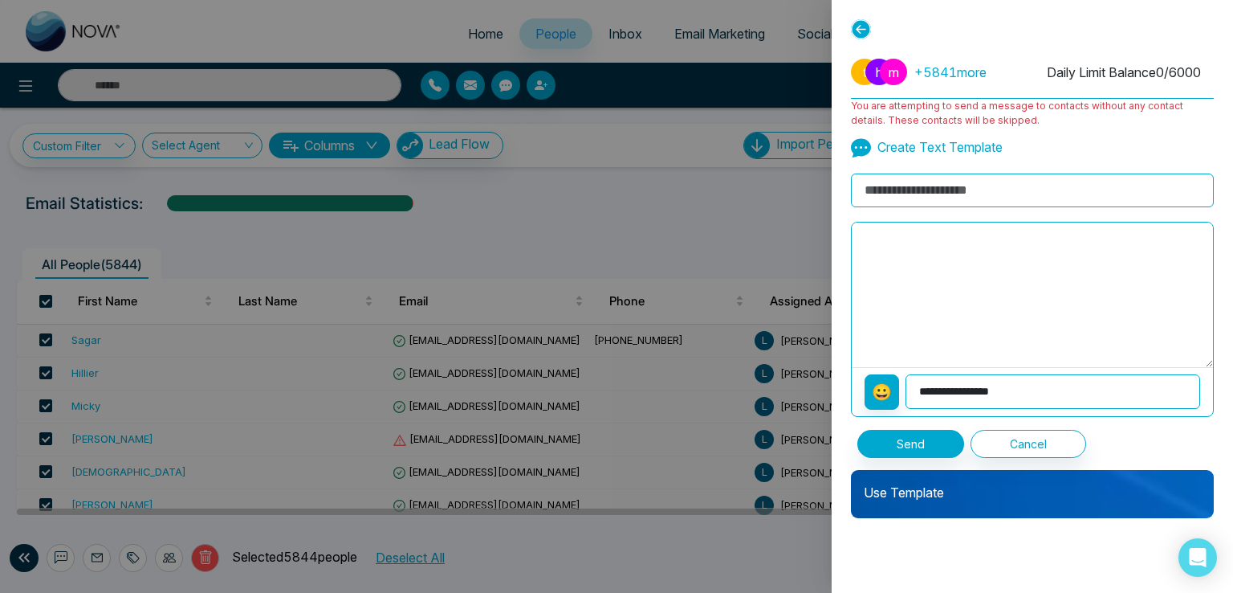
click at [861, 24] on icon at bounding box center [861, 29] width 20 height 20
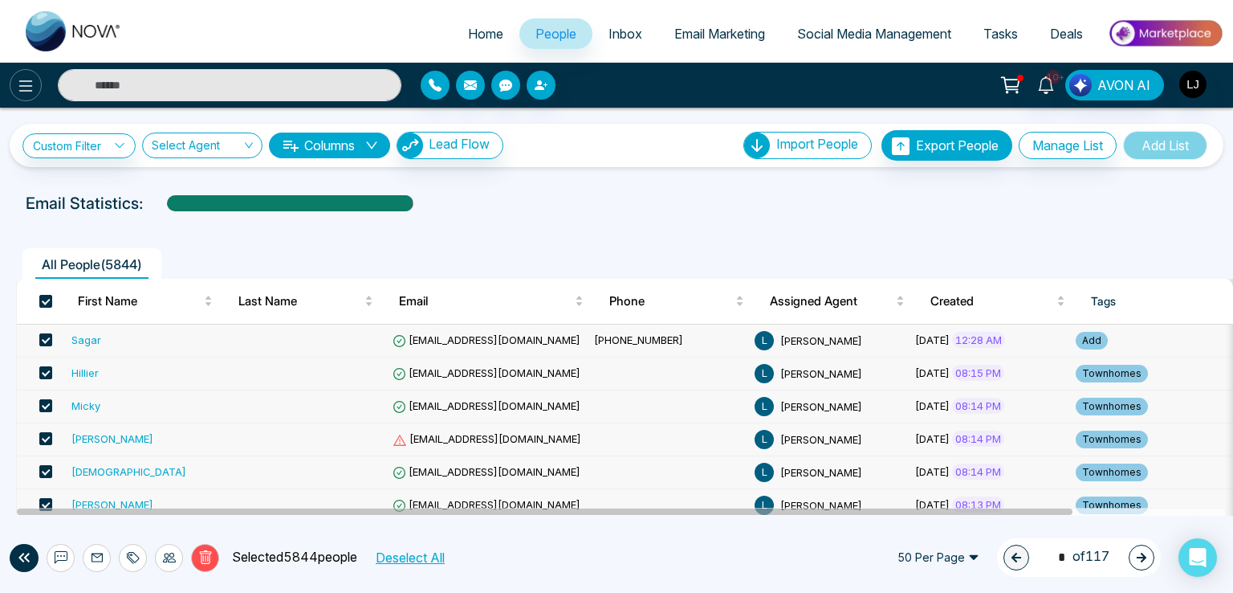
click at [18, 90] on icon at bounding box center [25, 85] width 19 height 19
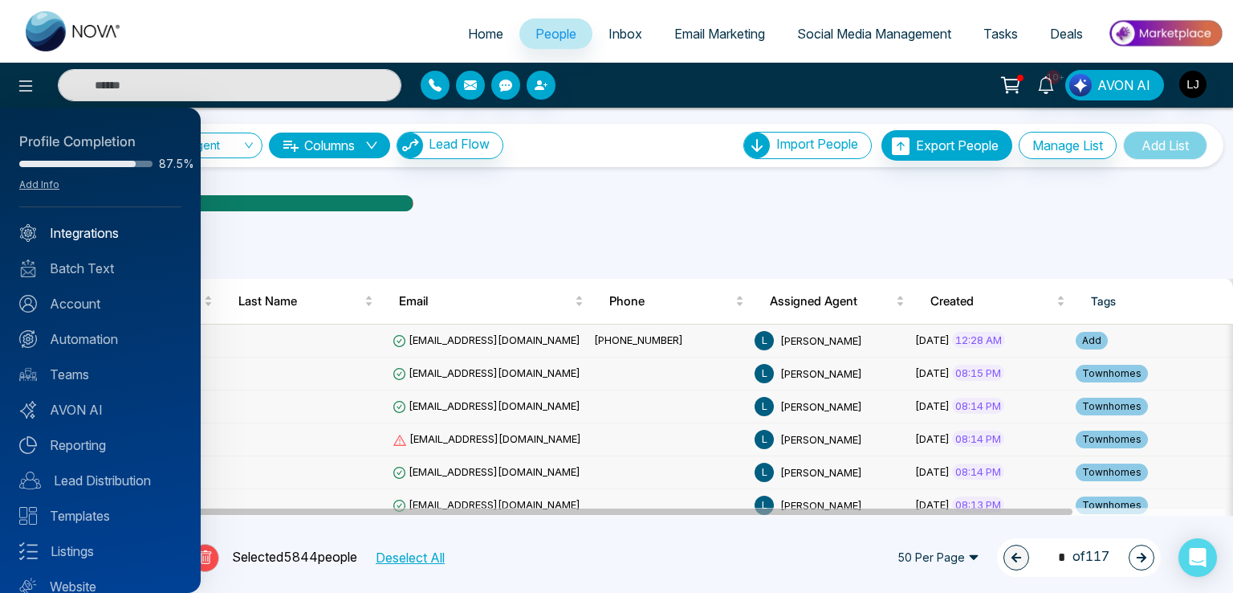
click at [72, 239] on link "Integrations" at bounding box center [100, 232] width 162 height 19
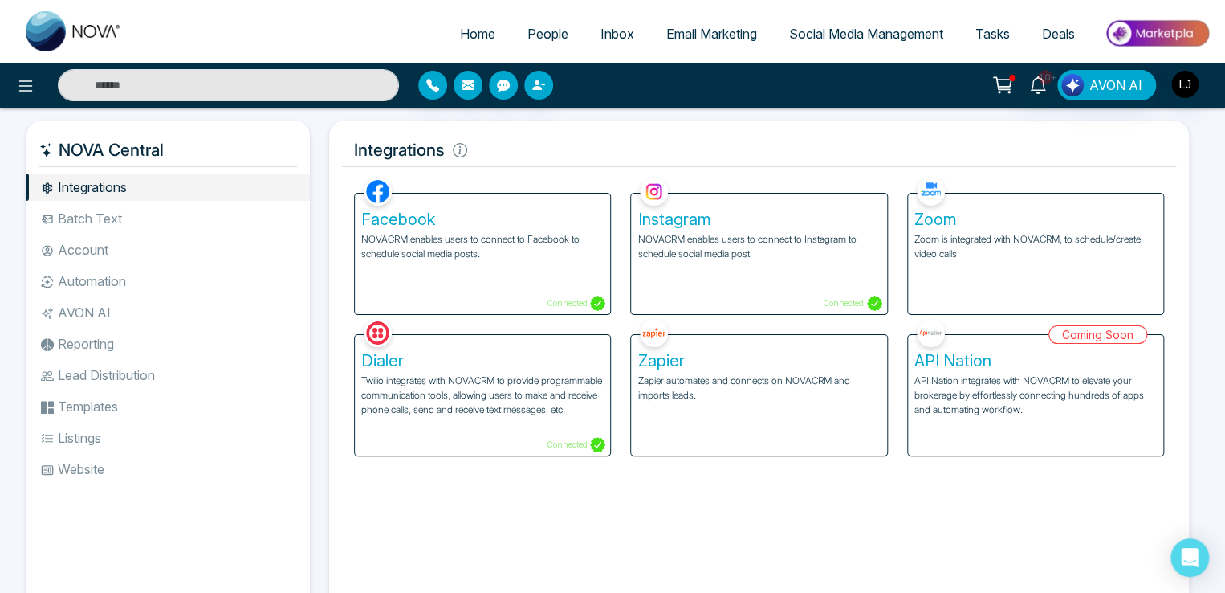
click at [443, 248] on p "NOVACRM enables users to connect to Facebook to schedule social media posts." at bounding box center [482, 246] width 242 height 29
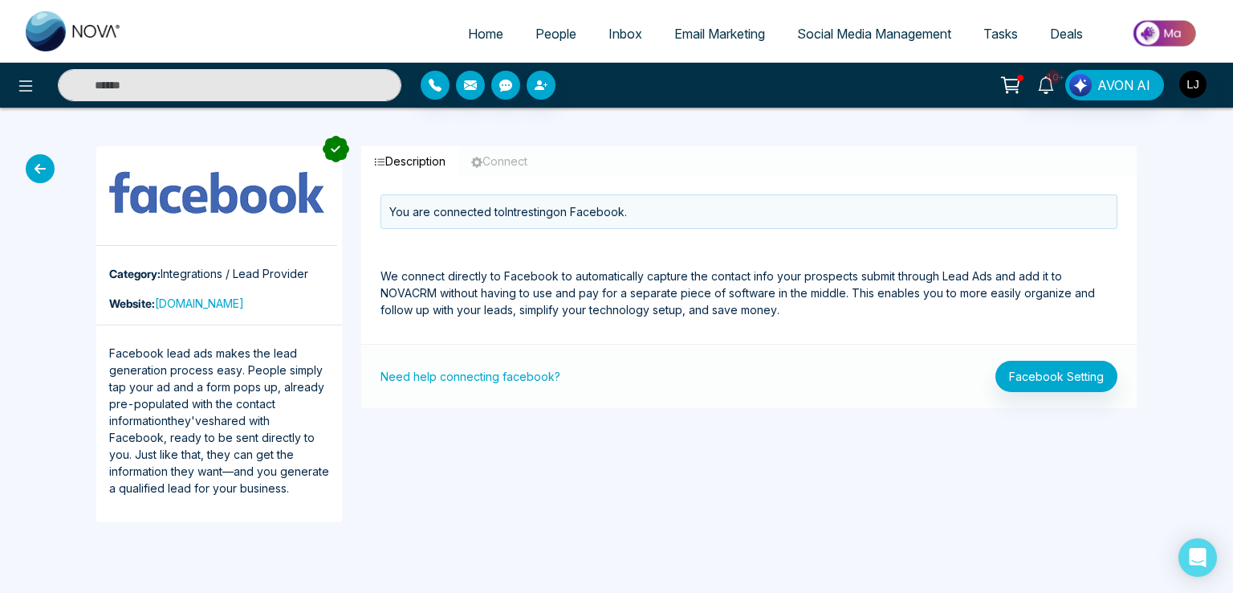
click at [497, 159] on button "Connect" at bounding box center [499, 161] width 82 height 30
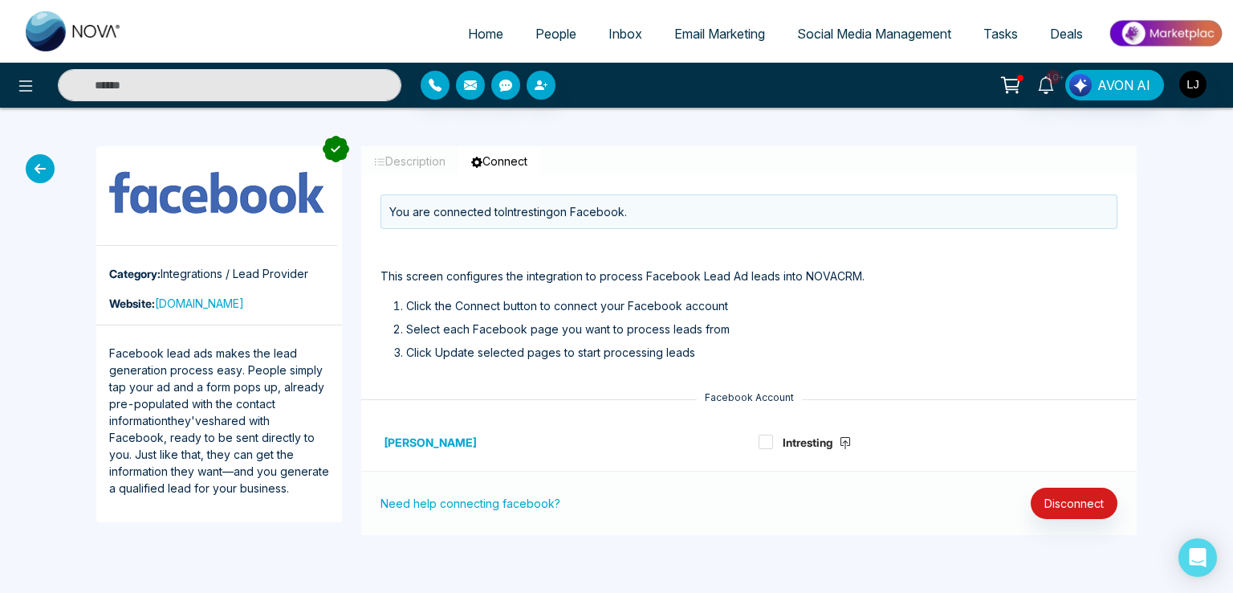
click at [420, 166] on button "Description" at bounding box center [409, 161] width 97 height 30
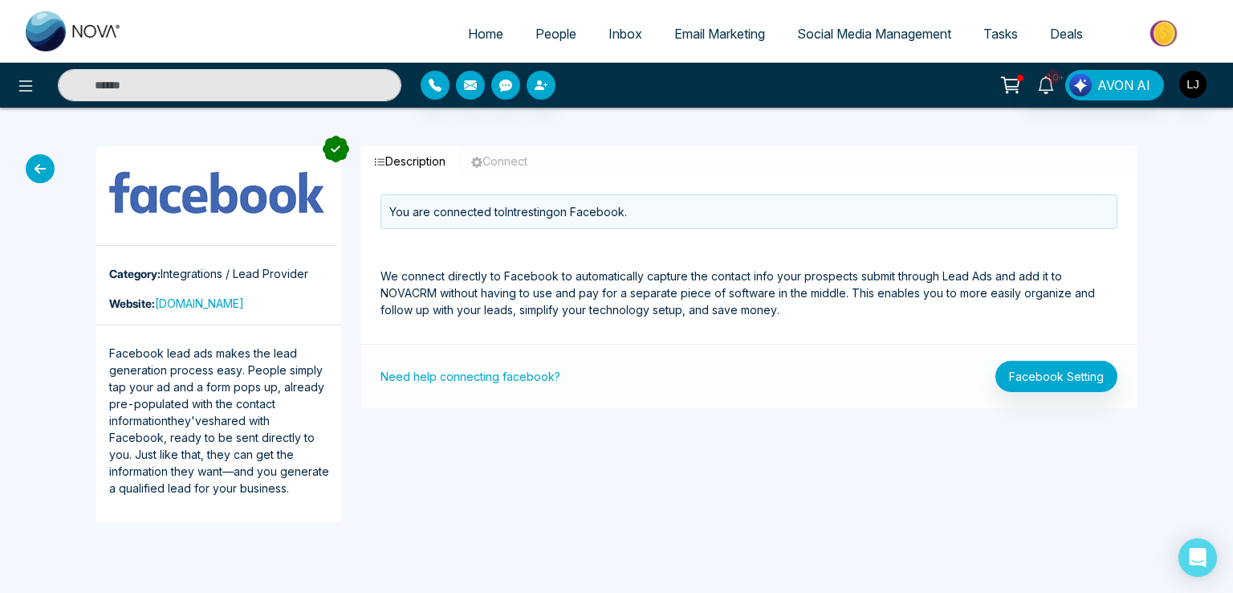
click at [509, 165] on button "Connect" at bounding box center [499, 161] width 82 height 30
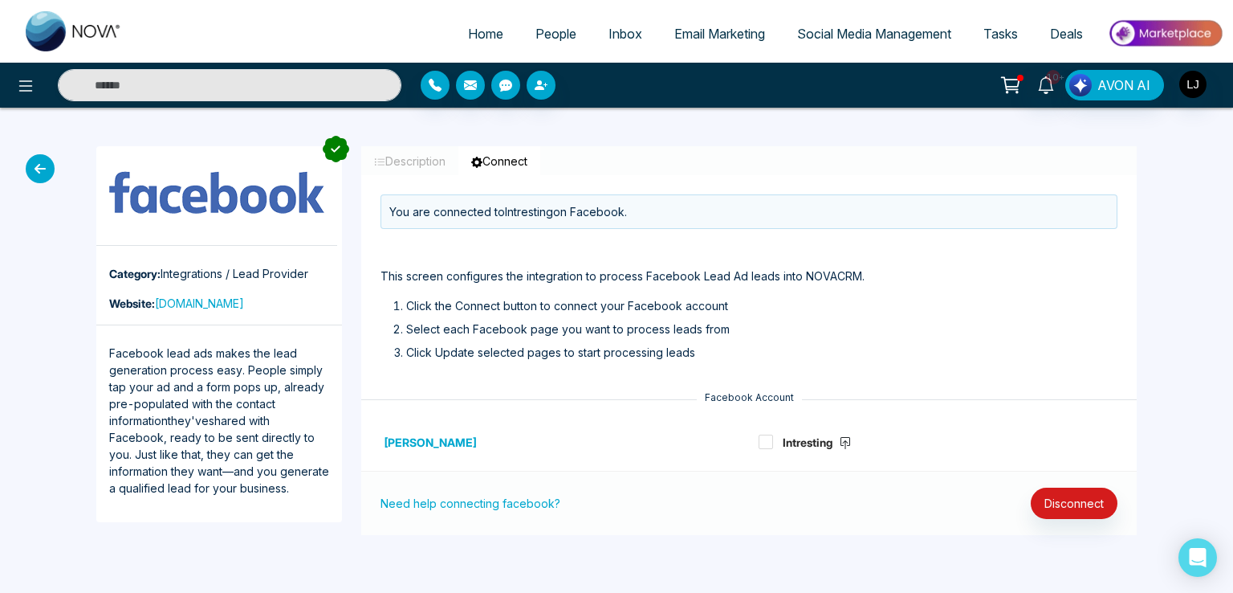
click at [381, 161] on icon "button" at bounding box center [379, 162] width 11 height 11
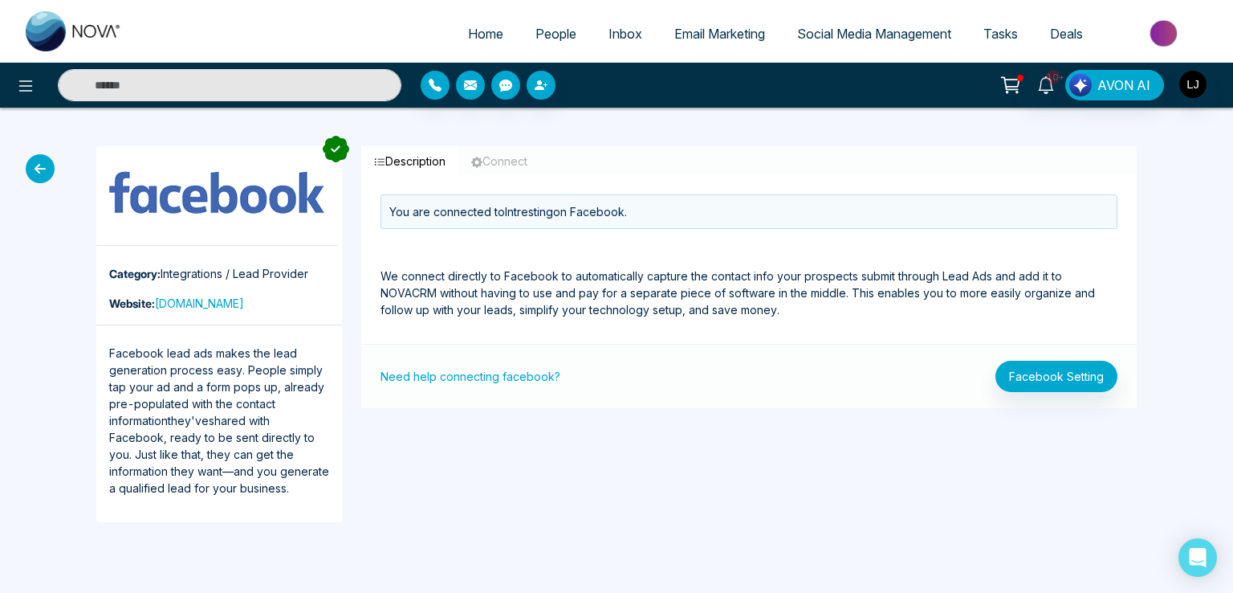
click at [384, 163] on icon "button" at bounding box center [379, 162] width 11 height 11
click at [992, 43] on link "Tasks" at bounding box center [1001, 33] width 67 height 31
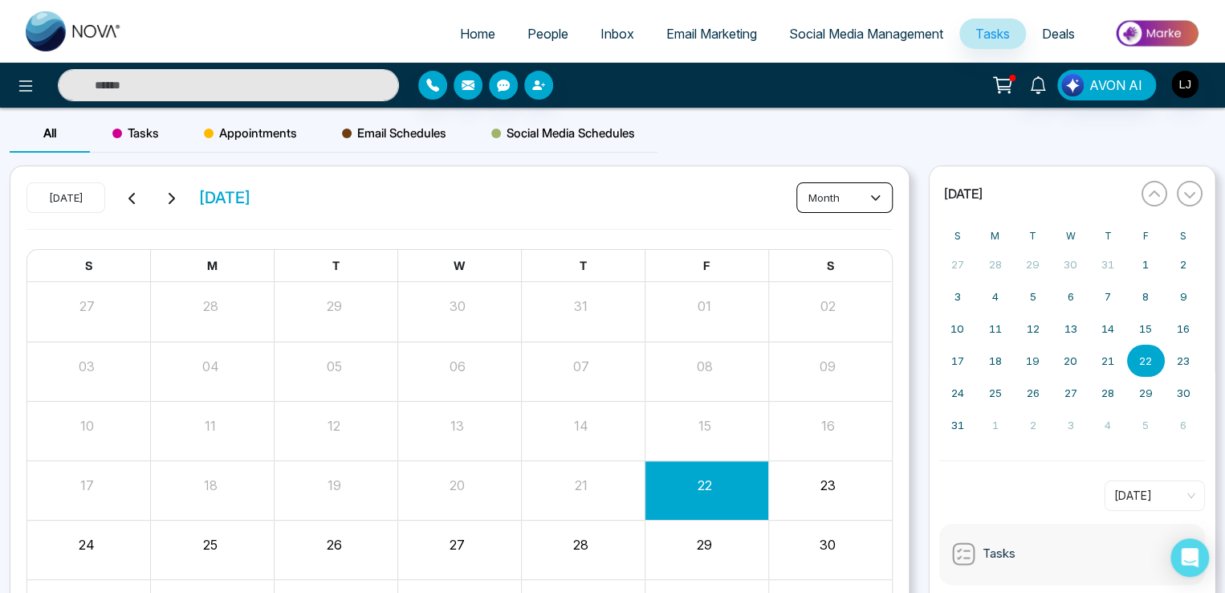
click at [835, 200] on button "month" at bounding box center [845, 197] width 96 height 31
drag, startPoint x: 829, startPoint y: 275, endPoint x: 829, endPoint y: 220, distance: 55.4
click at [829, 220] on ul "day week month" at bounding box center [844, 256] width 96 height 85
click at [820, 237] on span "day" at bounding box center [843, 231] width 75 height 18
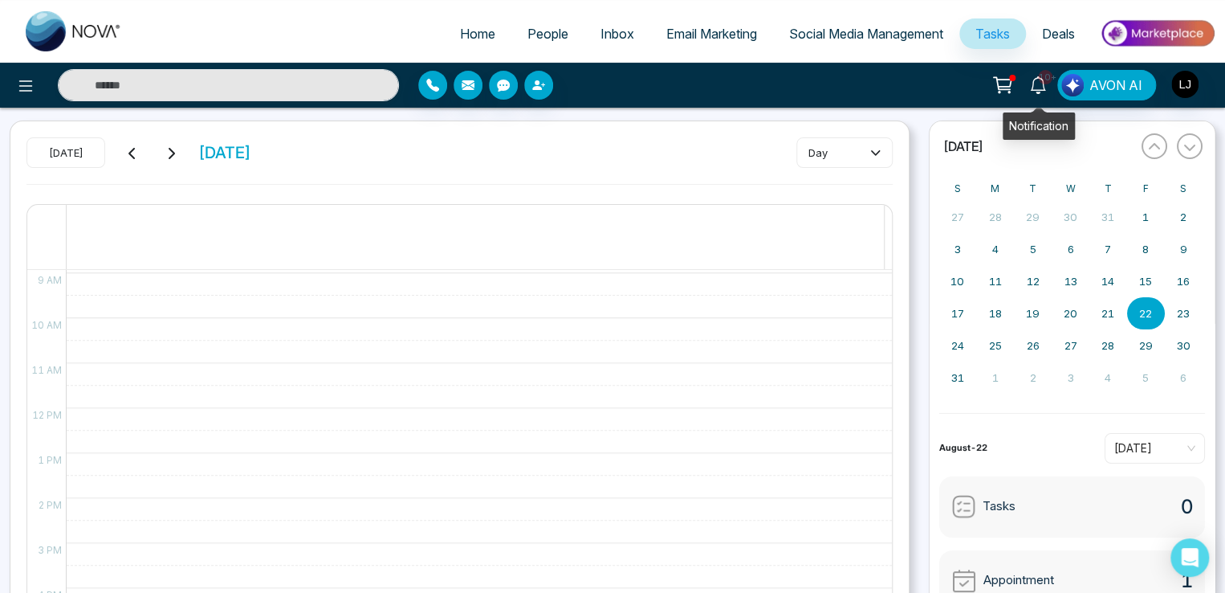
click at [1040, 81] on icon at bounding box center [1038, 85] width 18 height 18
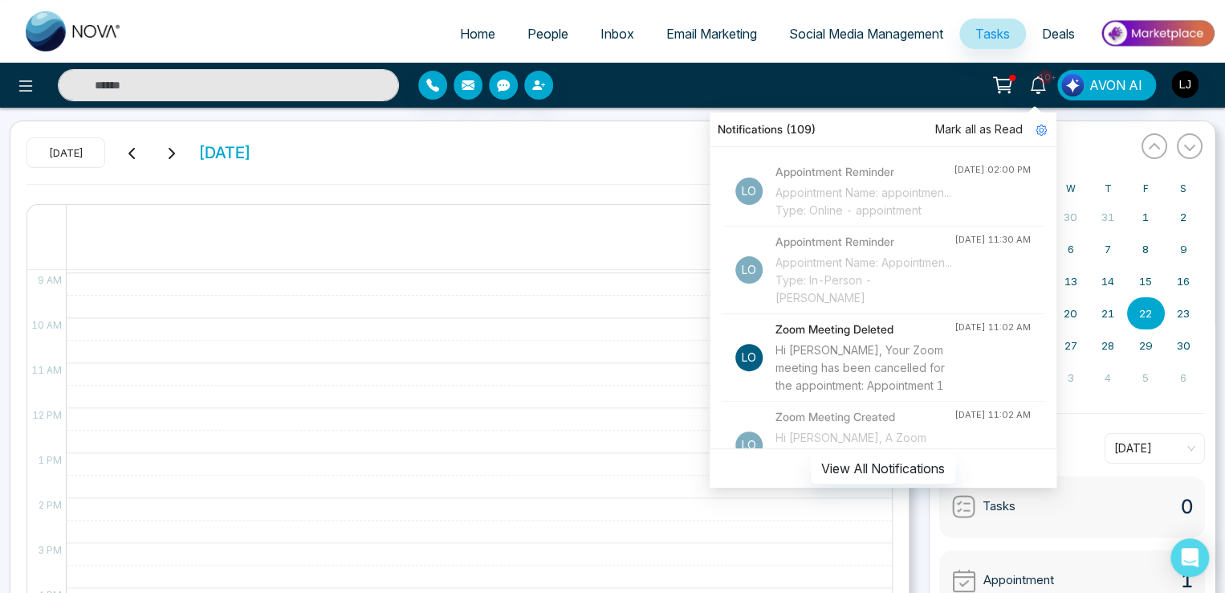
click at [531, 33] on span "People" at bounding box center [548, 34] width 41 height 16
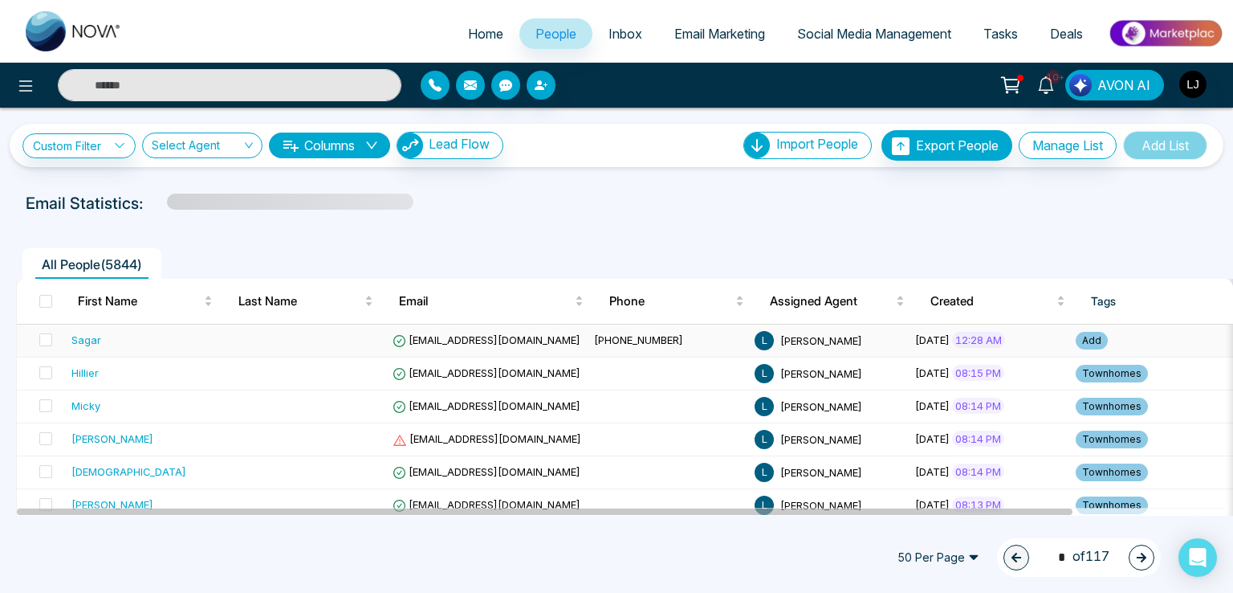
click at [80, 334] on div "Sagar" at bounding box center [86, 340] width 30 height 16
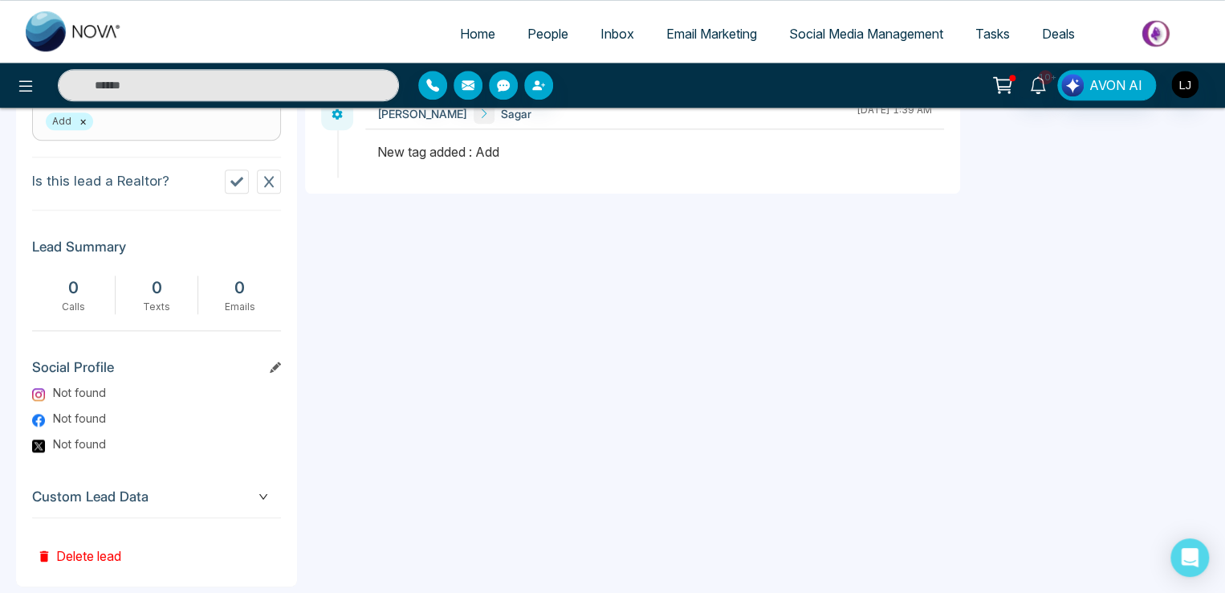
scroll to position [723, 0]
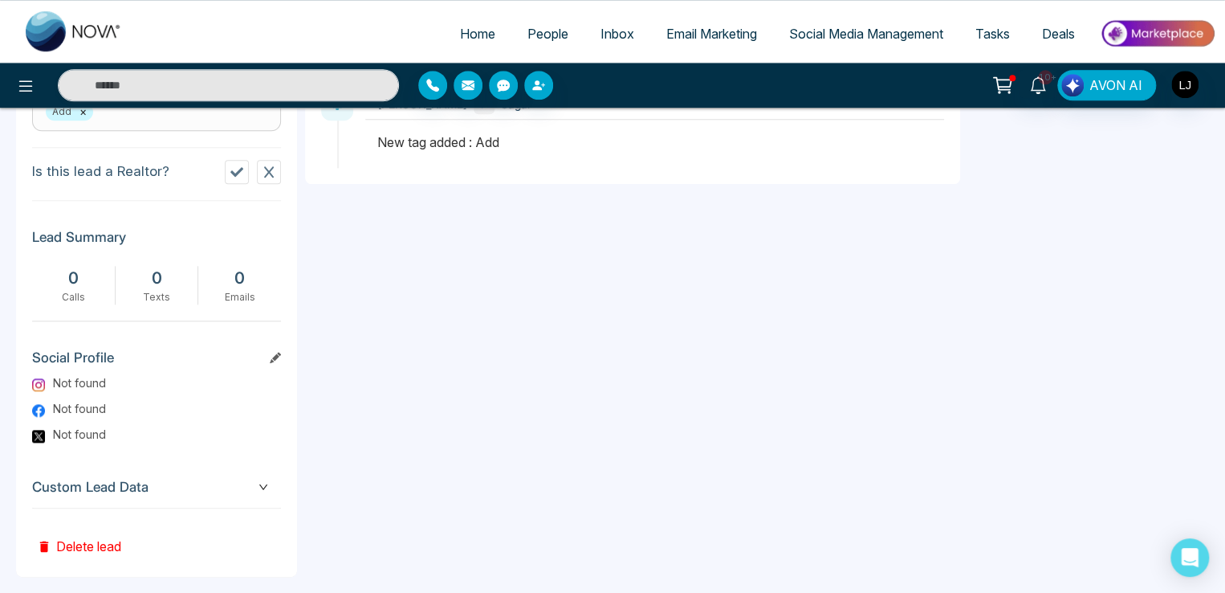
click at [263, 178] on icon at bounding box center [269, 171] width 13 height 13
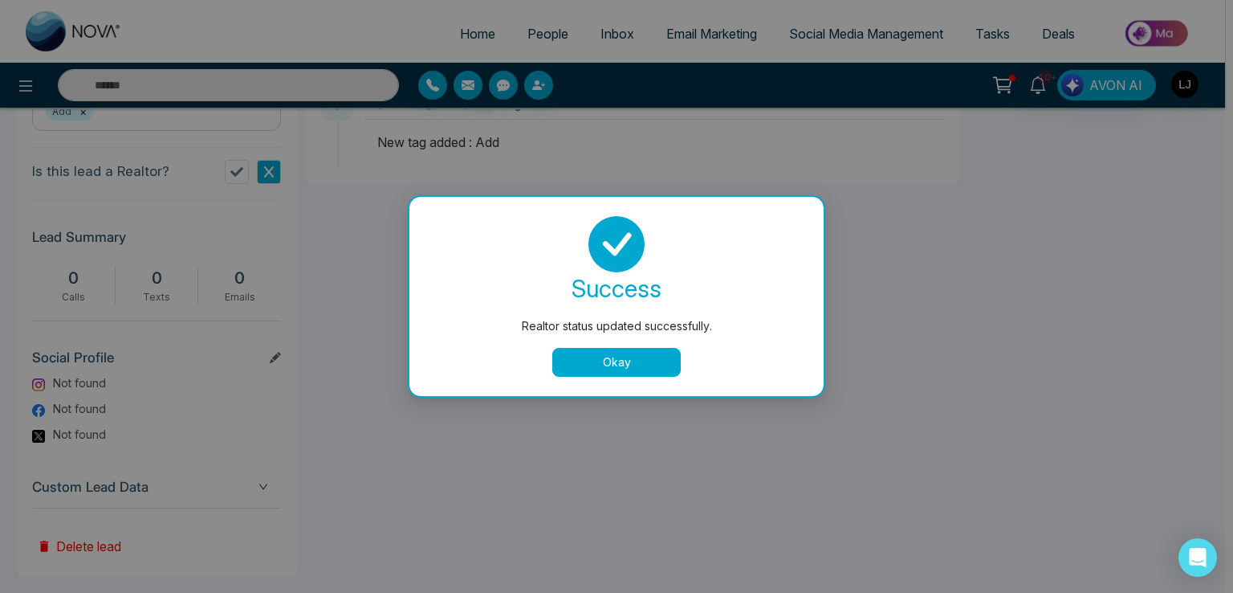
click at [582, 373] on button "Okay" at bounding box center [616, 362] width 128 height 29
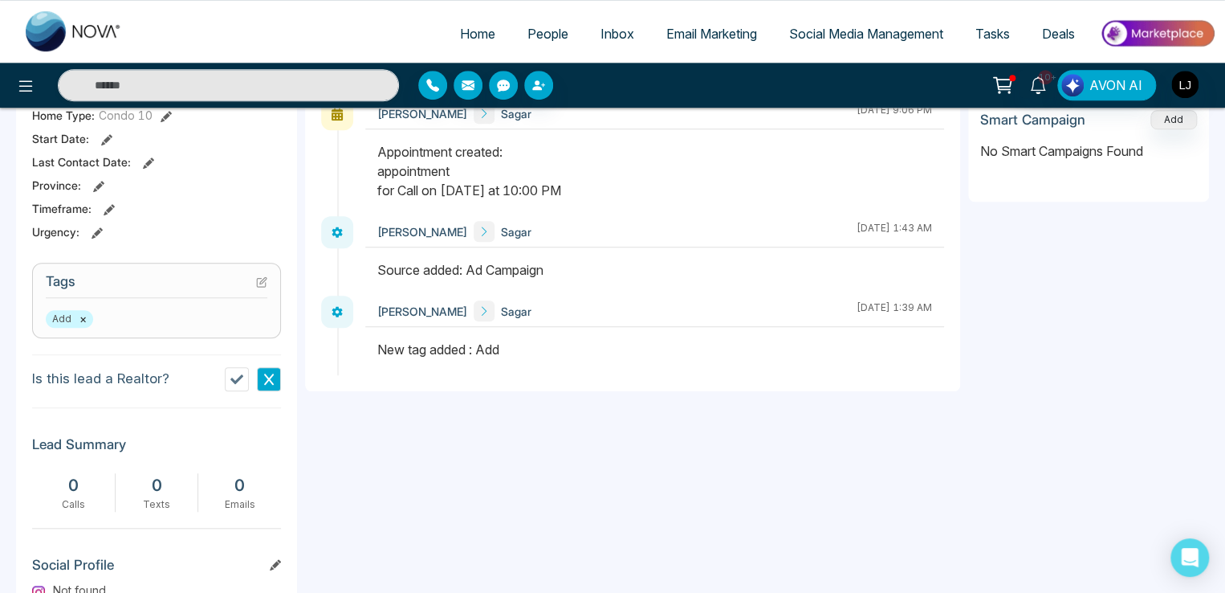
scroll to position [482, 0]
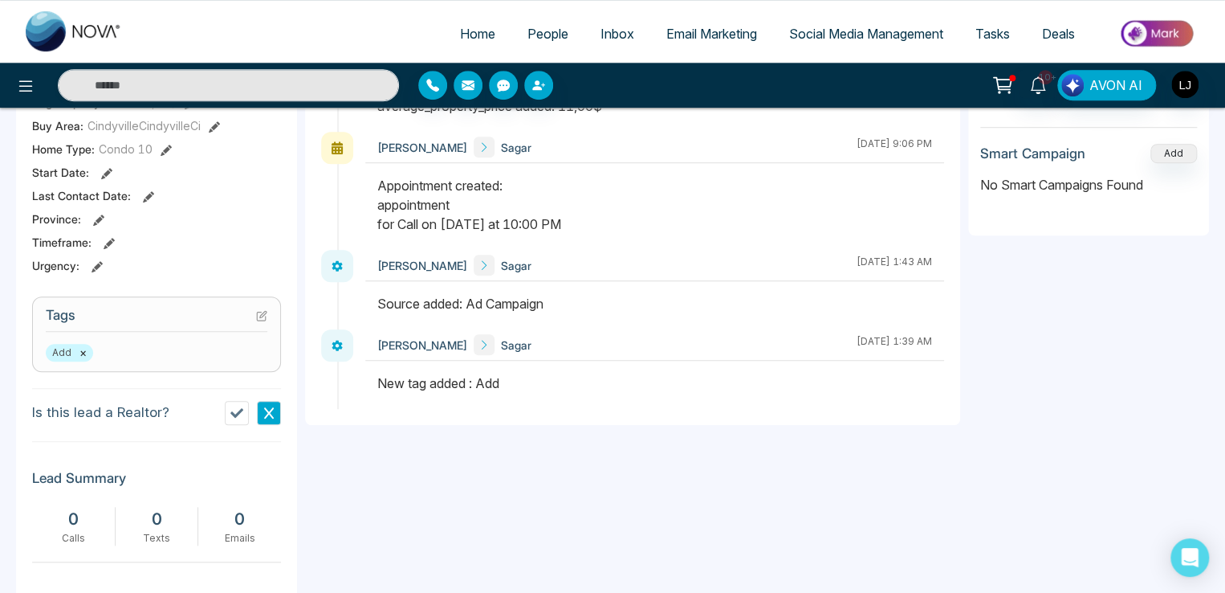
click at [235, 419] on icon at bounding box center [236, 412] width 13 height 13
click at [274, 419] on div at bounding box center [268, 414] width 26 height 26
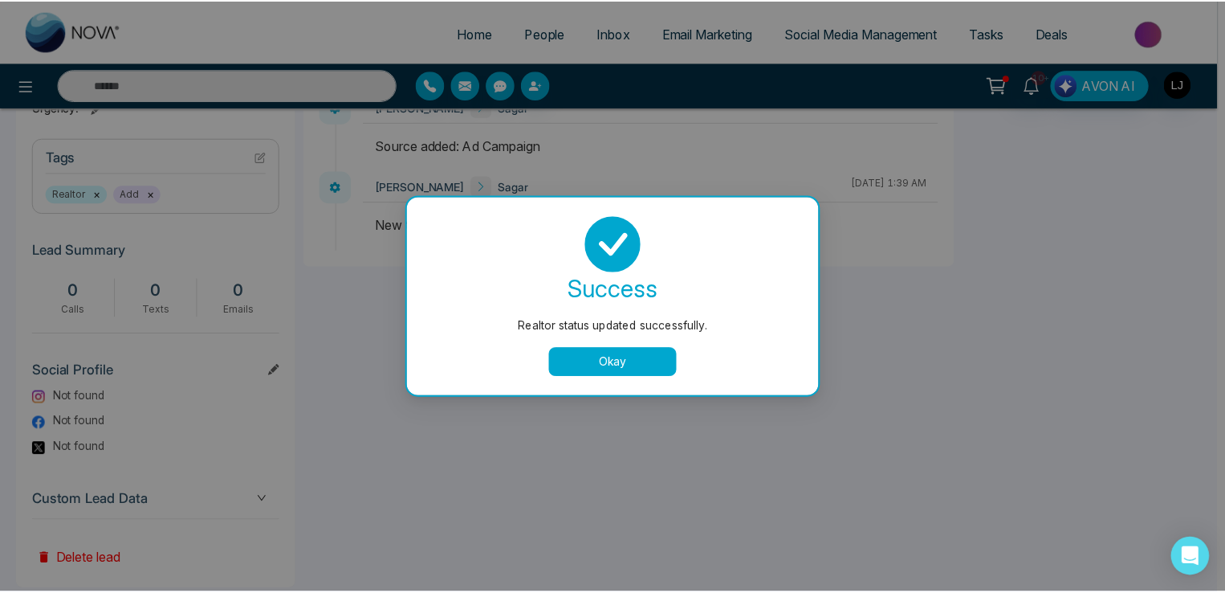
scroll to position [642, 0]
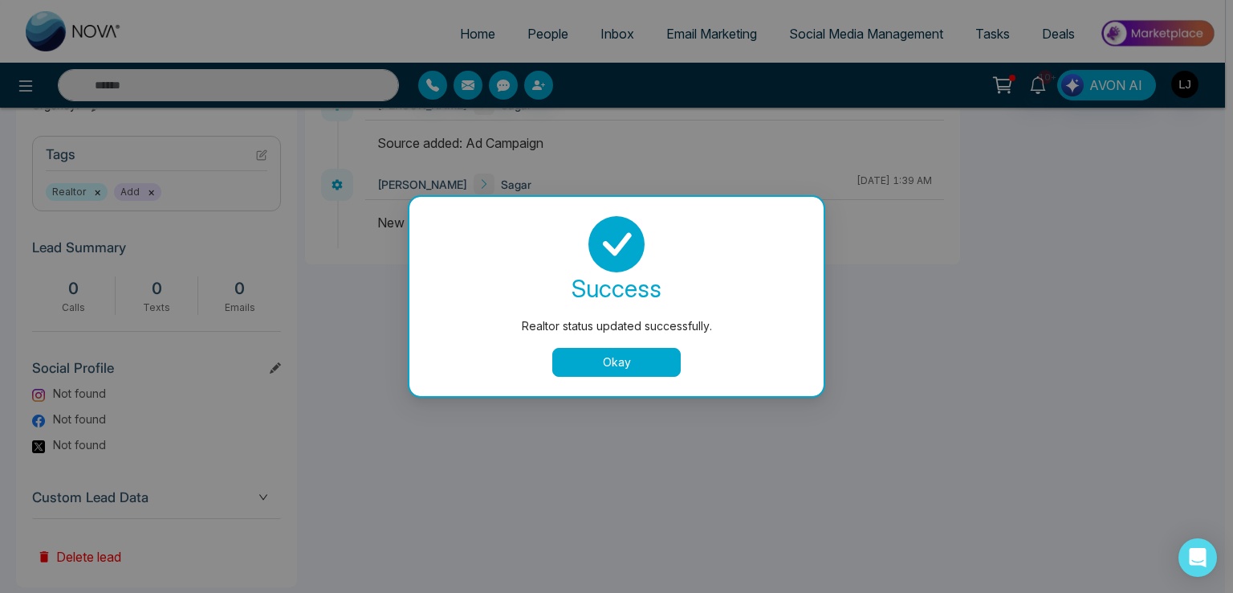
click at [583, 370] on button "Okay" at bounding box center [616, 362] width 128 height 29
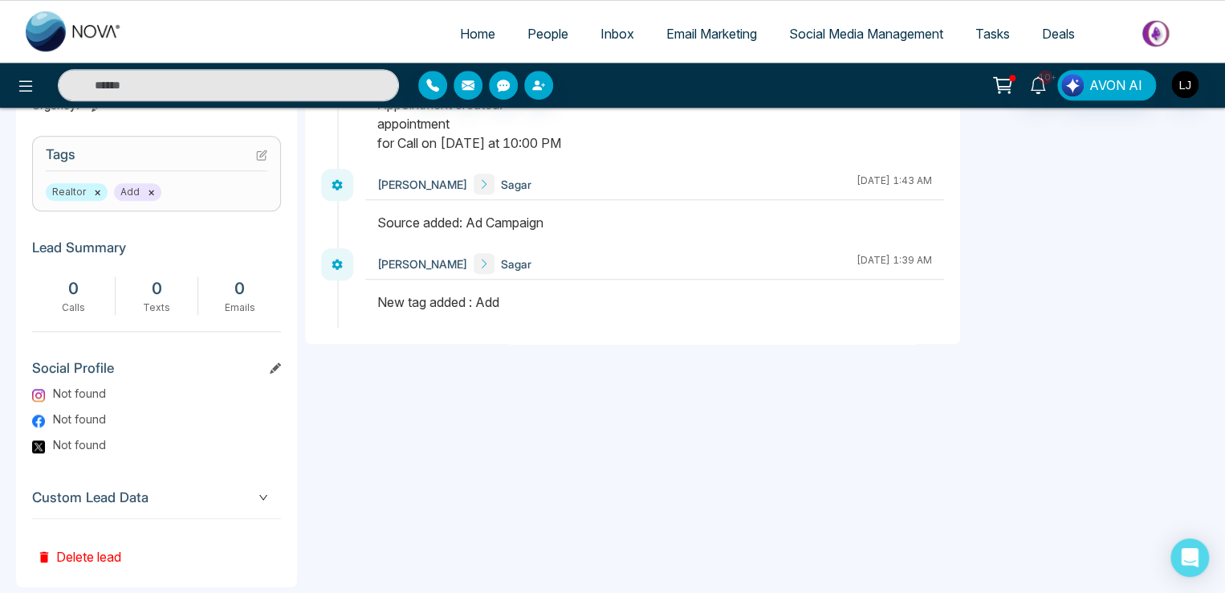
click at [264, 161] on icon at bounding box center [261, 154] width 11 height 11
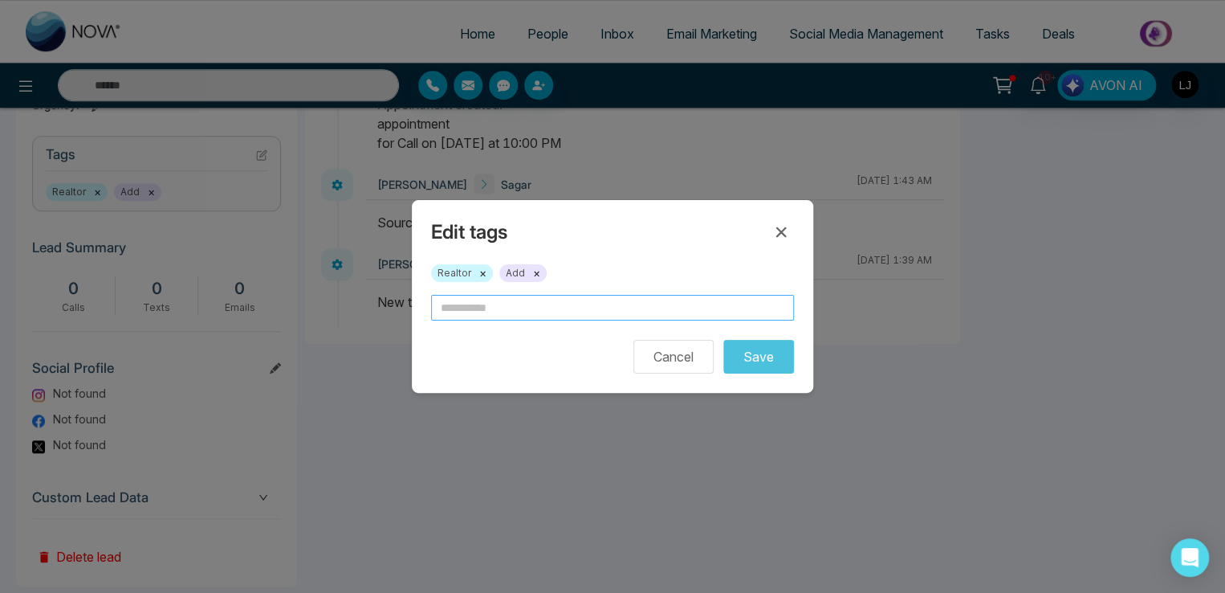
click at [461, 311] on input "text" at bounding box center [612, 308] width 363 height 26
type input "*******"
click at [773, 352] on button "Save" at bounding box center [758, 357] width 71 height 34
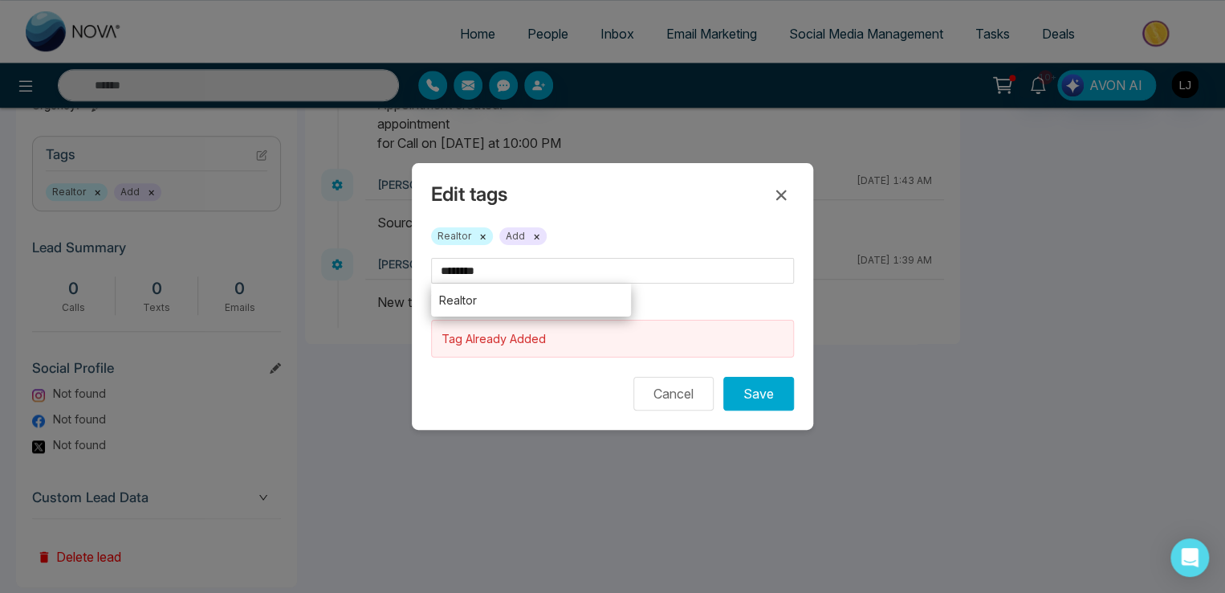
click at [483, 238] on button "×" at bounding box center [482, 236] width 7 height 14
click at [768, 396] on button "Save" at bounding box center [758, 394] width 71 height 34
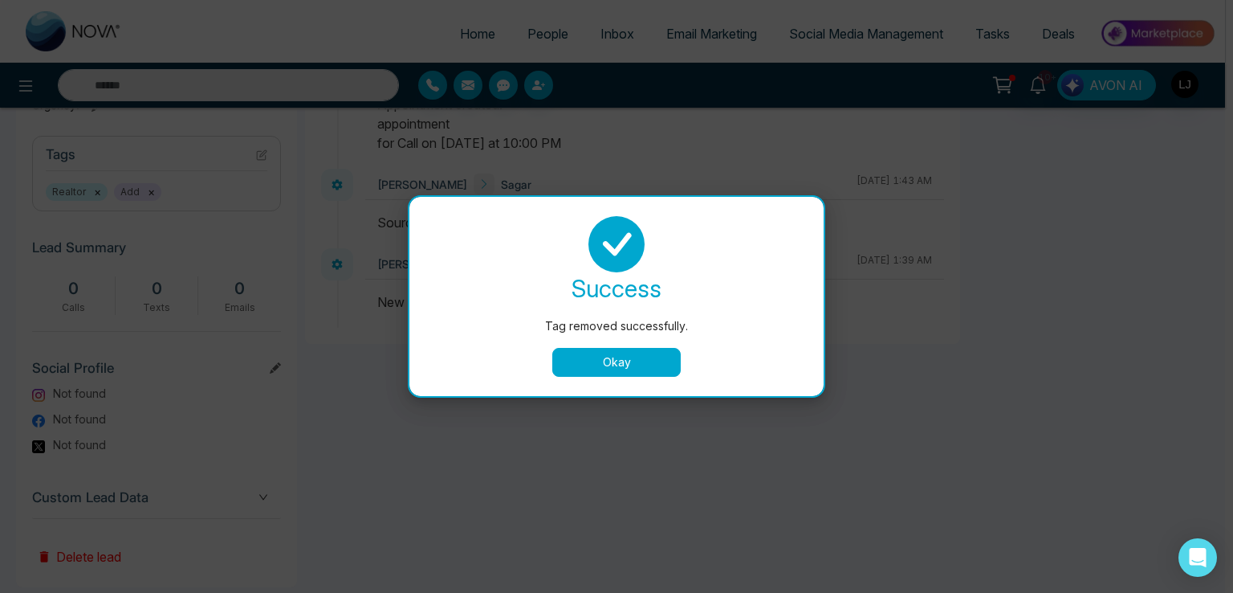
click at [594, 370] on button "Okay" at bounding box center [616, 362] width 128 height 29
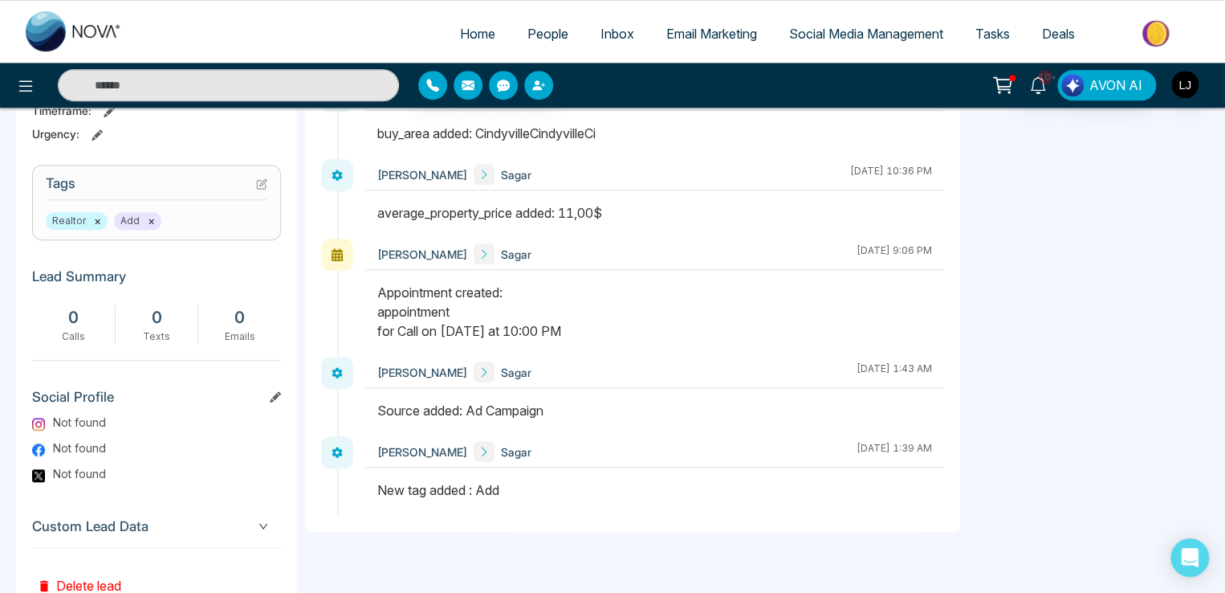
scroll to position [516, 0]
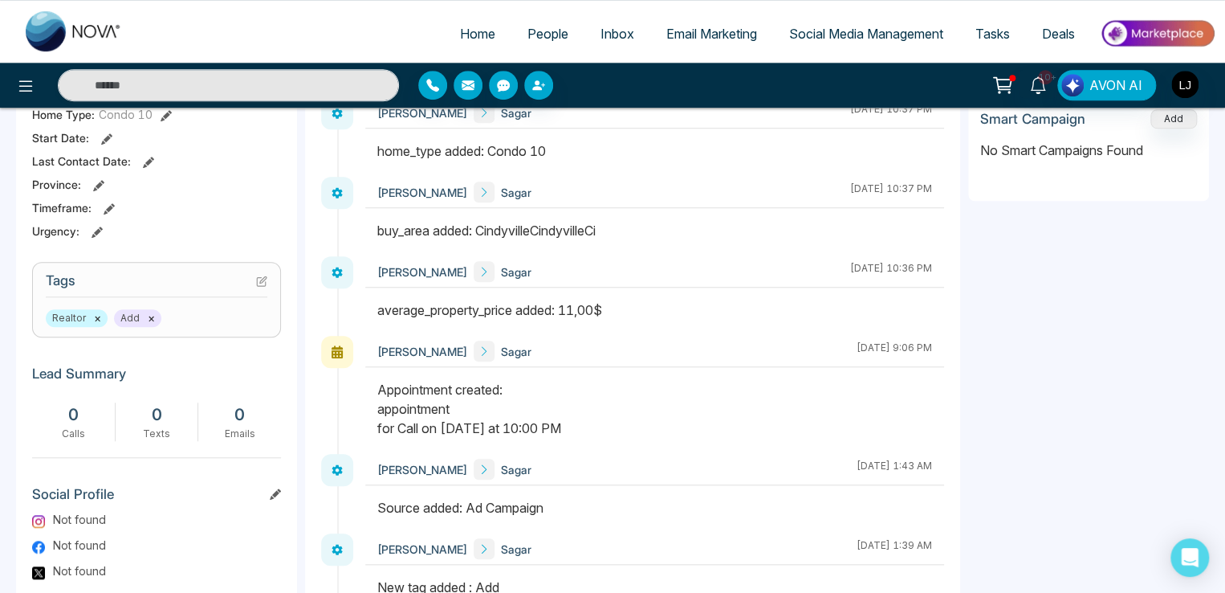
click at [96, 325] on button "×" at bounding box center [97, 318] width 7 height 14
click at [96, 324] on icon at bounding box center [99, 318] width 10 height 10
click at [96, 323] on icon at bounding box center [99, 318] width 10 height 10
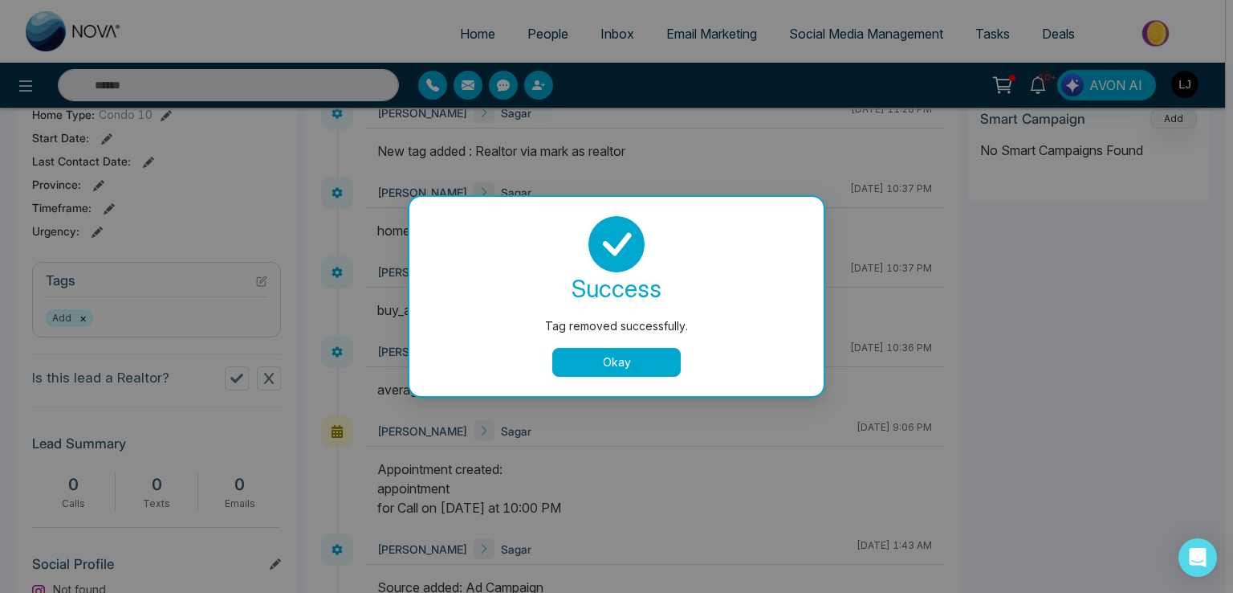
drag, startPoint x: 653, startPoint y: 369, endPoint x: 596, endPoint y: 381, distance: 58.3
click at [650, 369] on button "Okay" at bounding box center [616, 362] width 128 height 29
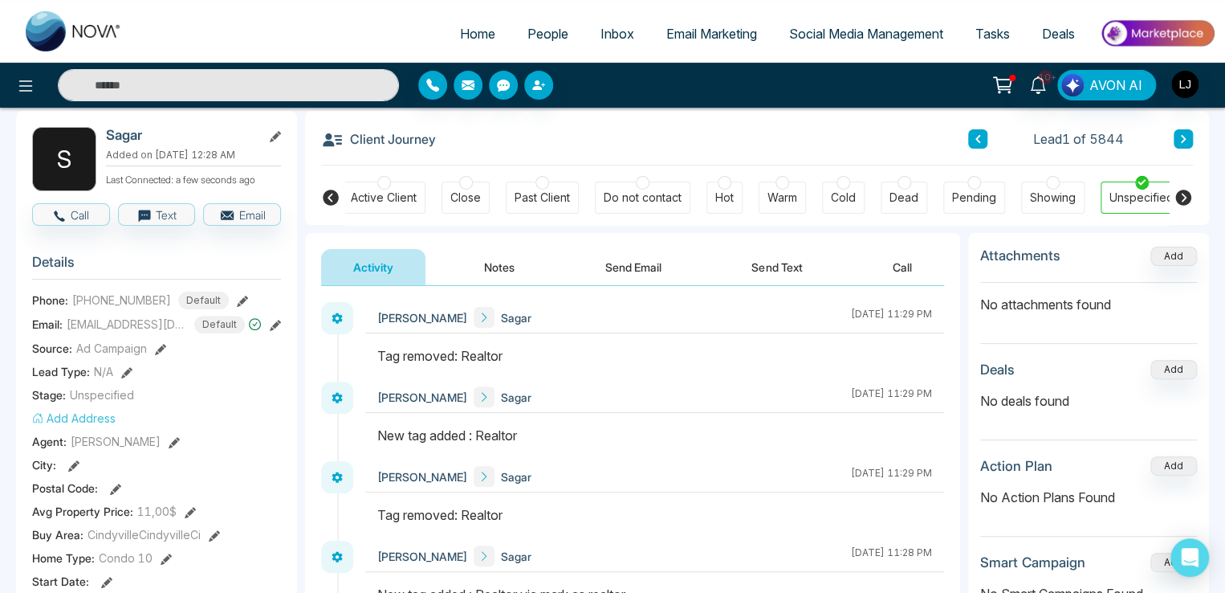
scroll to position [161, 0]
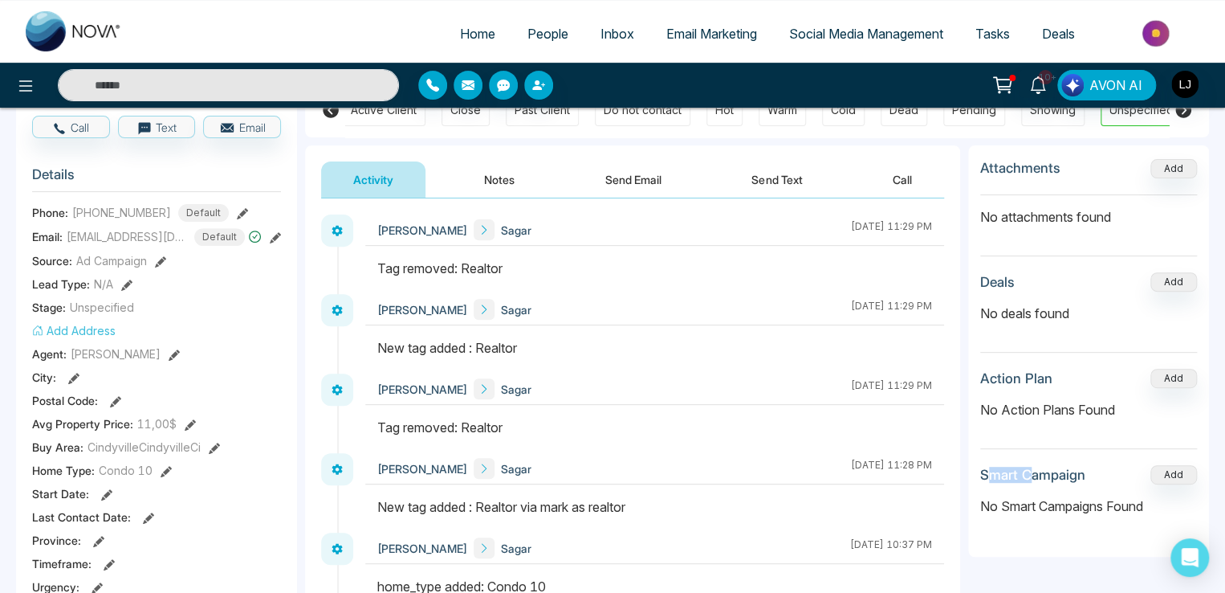
drag, startPoint x: 992, startPoint y: 475, endPoint x: 1029, endPoint y: 475, distance: 37.7
click at [1029, 475] on h3 "Smart Campaign" at bounding box center [1032, 475] width 105 height 16
click at [1053, 475] on h3 "Smart Campaign" at bounding box center [1032, 475] width 105 height 16
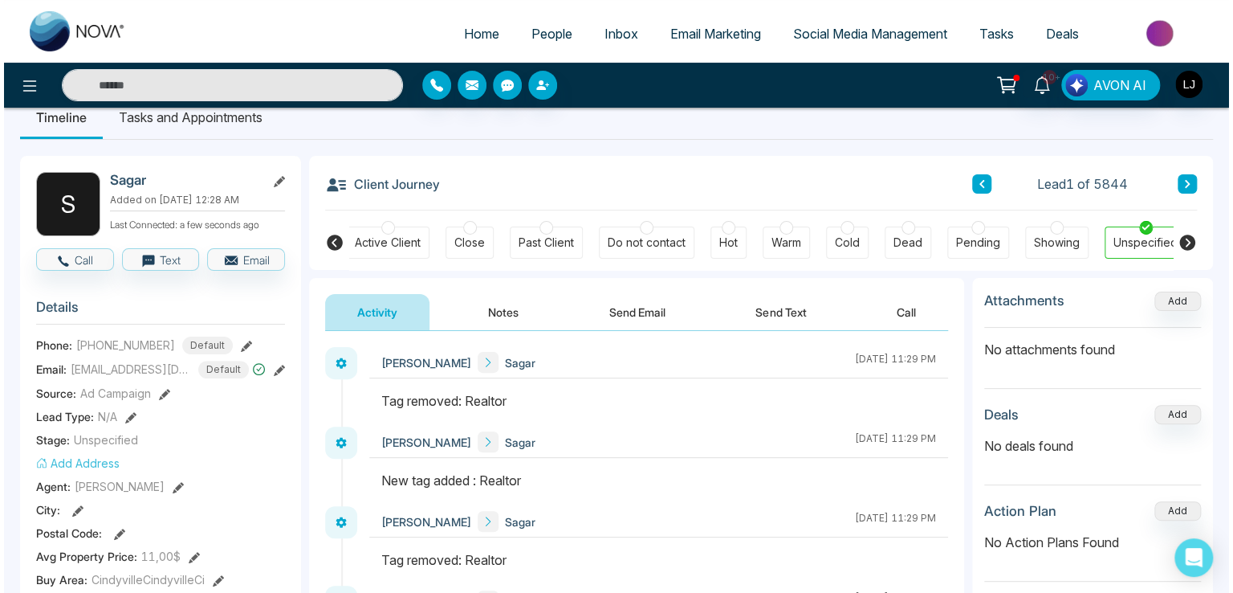
scroll to position [0, 0]
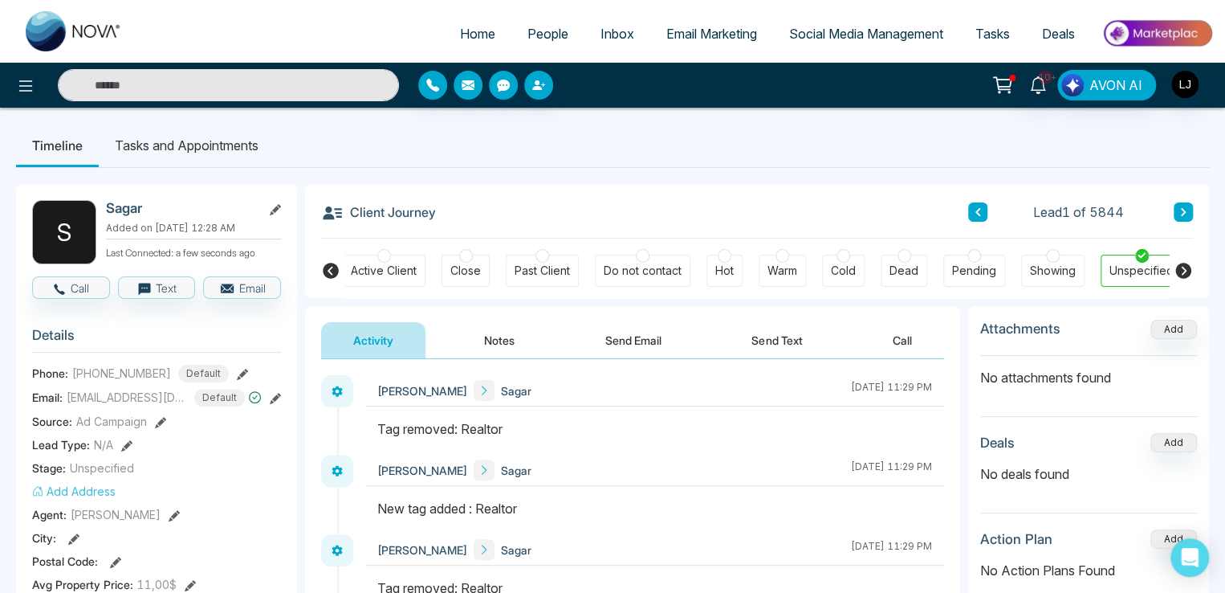
click at [333, 213] on icon at bounding box center [332, 213] width 22 height 22
click at [33, 86] on icon at bounding box center [25, 85] width 19 height 19
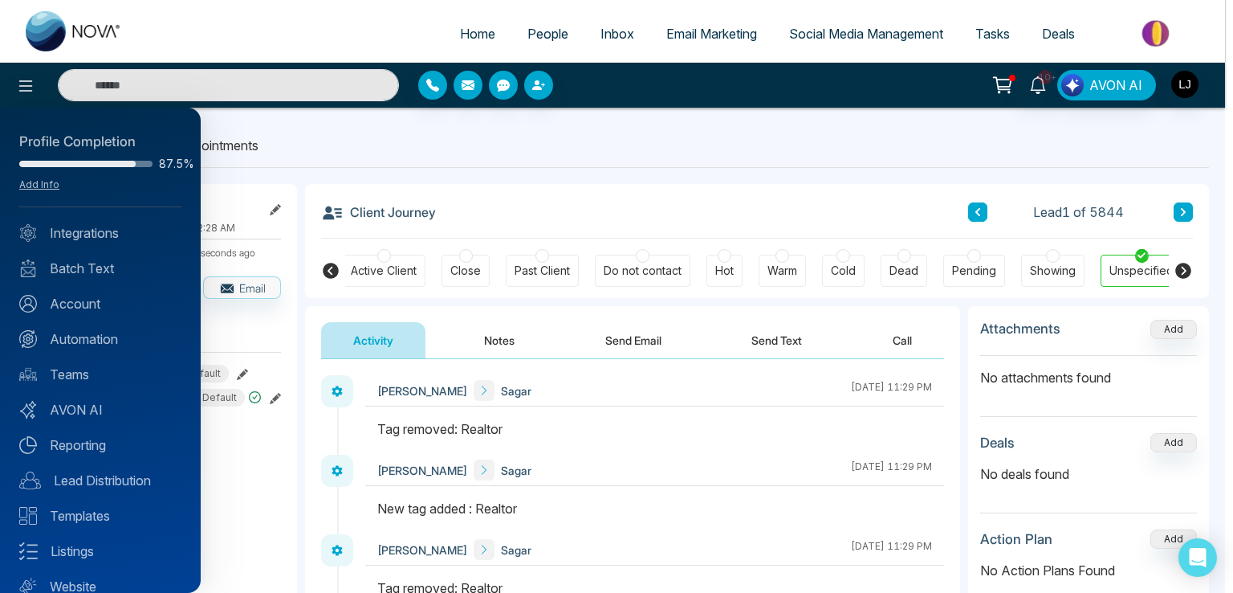
click at [523, 24] on div at bounding box center [616, 296] width 1233 height 593
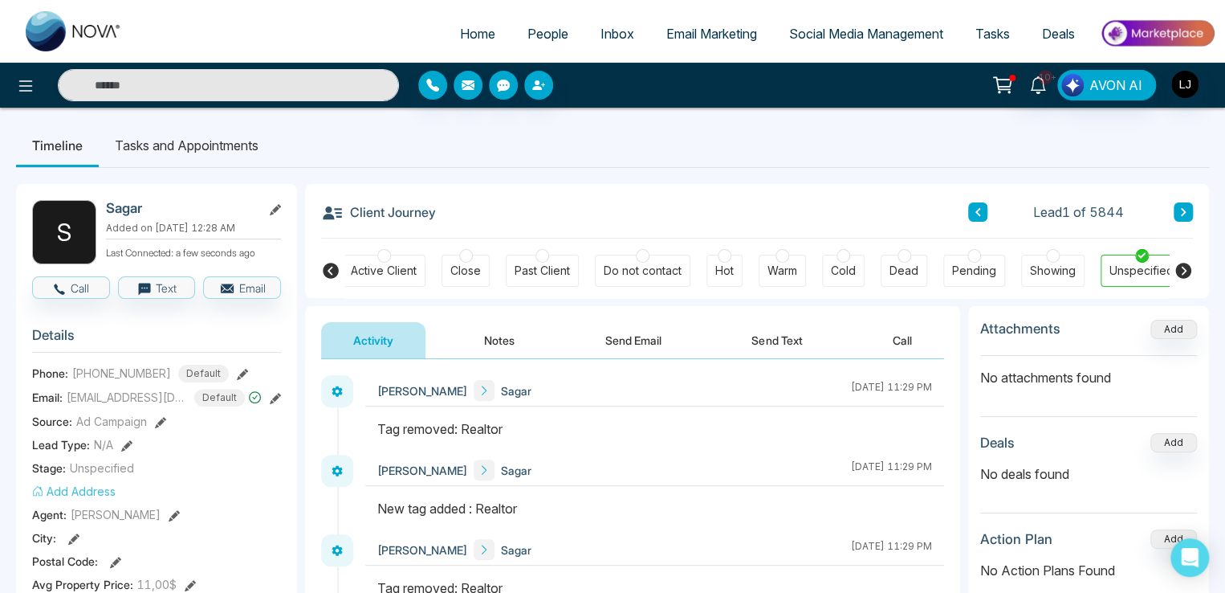
click at [528, 29] on span "People" at bounding box center [548, 34] width 41 height 16
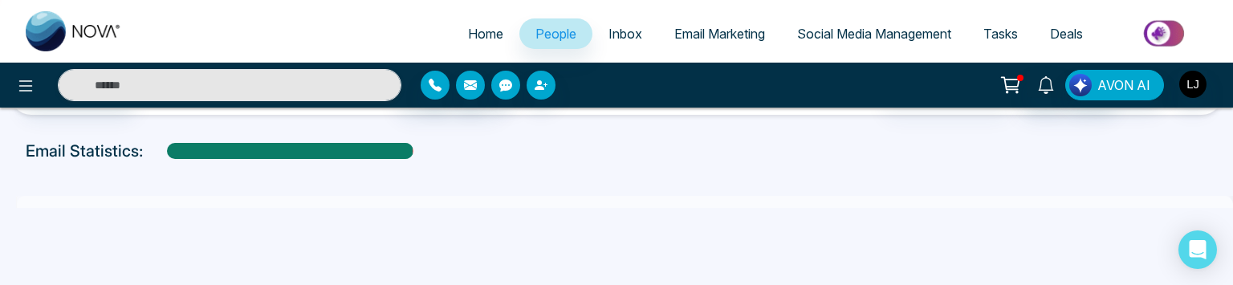
scroll to position [80, 0]
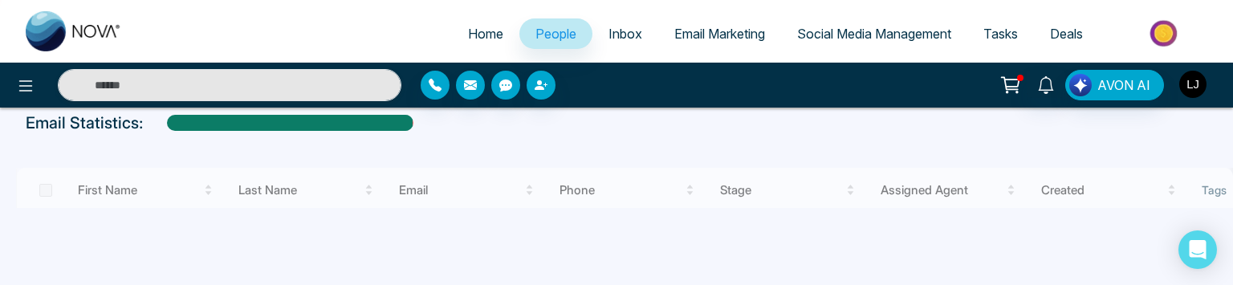
click at [1193, 87] on img "button" at bounding box center [1193, 84] width 27 height 27
